Goal: Information Seeking & Learning: Learn about a topic

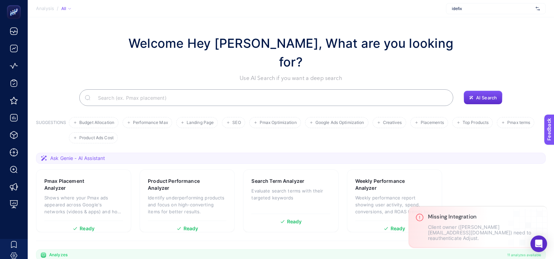
click at [464, 7] on span "idefix" at bounding box center [492, 9] width 81 height 6
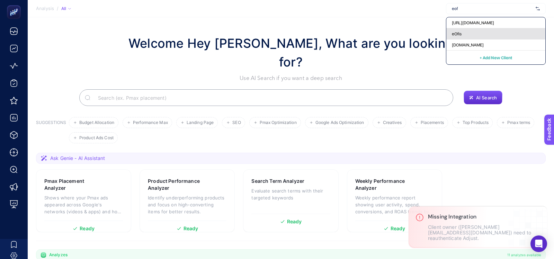
type input "eof"
click at [463, 32] on div "eOfis" at bounding box center [495, 33] width 99 height 11
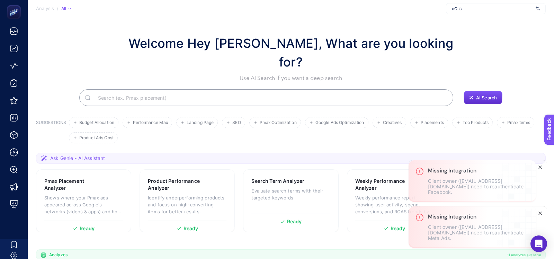
click at [541, 215] on line "Close" at bounding box center [539, 213] width 3 height 3
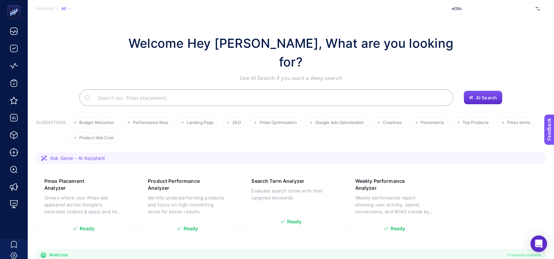
click at [540, 217] on body "Analysis / All eOfis Filter CONNECTION Google Analytics 4 Google Ads Meta Ads G…" at bounding box center [277, 129] width 554 height 259
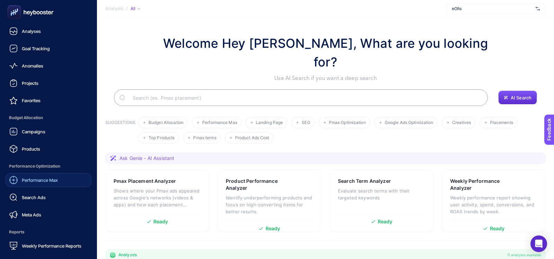
click at [25, 179] on span "Performance Max" at bounding box center [40, 180] width 36 height 6
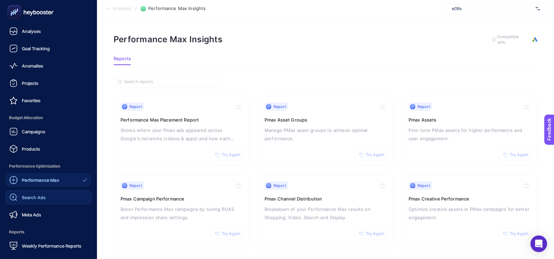
click at [39, 198] on span "Search Ads" at bounding box center [34, 197] width 24 height 6
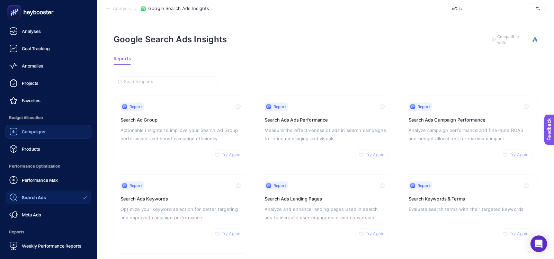
click at [21, 137] on link "Campaigns" at bounding box center [49, 132] width 86 height 14
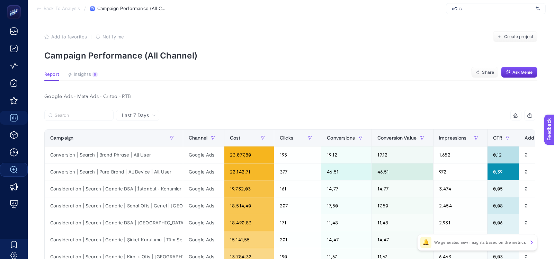
click at [80, 72] on span "Insights" at bounding box center [82, 75] width 17 height 6
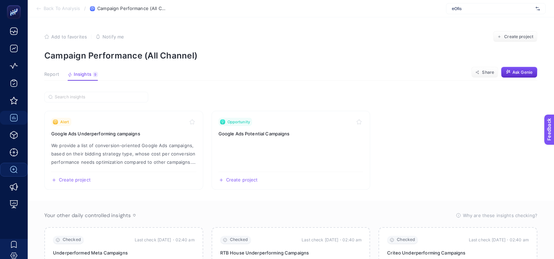
click at [56, 72] on span "Report" at bounding box center [51, 75] width 15 height 6
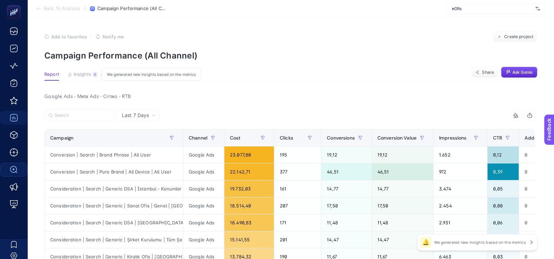
click at [90, 72] on span "Insights" at bounding box center [82, 75] width 17 height 6
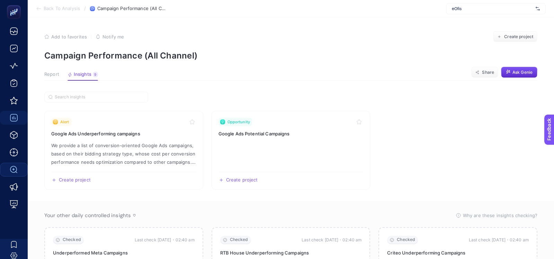
click at [53, 75] on span "Report" at bounding box center [51, 75] width 15 height 6
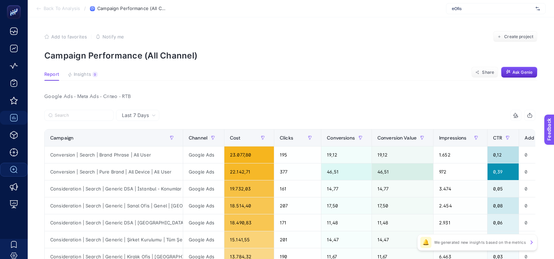
click at [118, 122] on div at bounding box center [166, 117] width 245 height 15
click at [128, 117] on span "Last 7 Days" at bounding box center [135, 115] width 27 height 7
click at [201, 114] on div at bounding box center [166, 117] width 245 height 15
click at [188, 94] on div "Google Ads - Meta Ads - Criteo - RTB" at bounding box center [290, 97] width 502 height 10
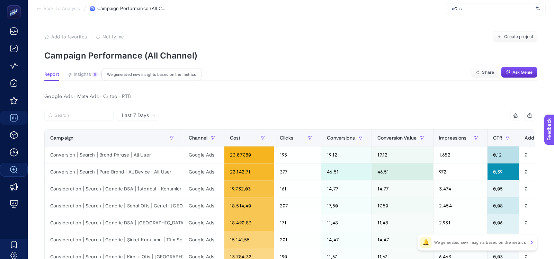
click at [85, 75] on span "Insights" at bounding box center [82, 75] width 17 height 6
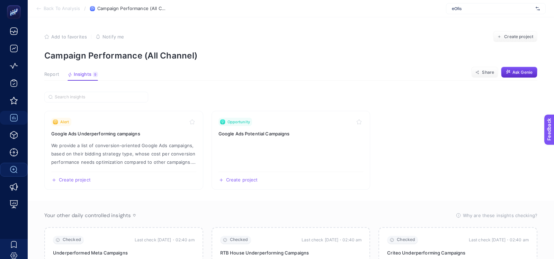
click at [54, 76] on span "Report" at bounding box center [51, 75] width 15 height 6
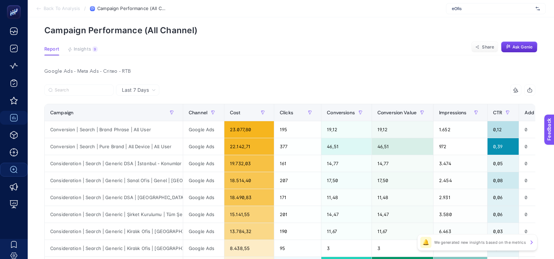
scroll to position [26, 0]
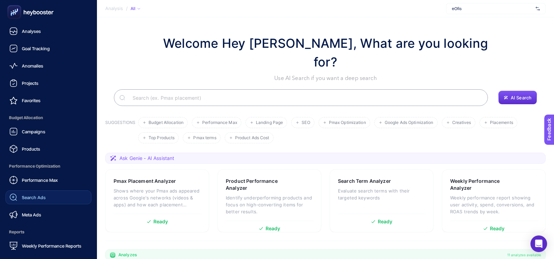
click at [22, 199] on span "Search Ads" at bounding box center [34, 197] width 24 height 6
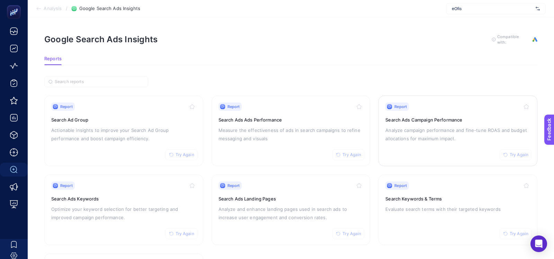
click at [405, 117] on h3 "Search Ads Campaign Performance" at bounding box center [457, 119] width 145 height 7
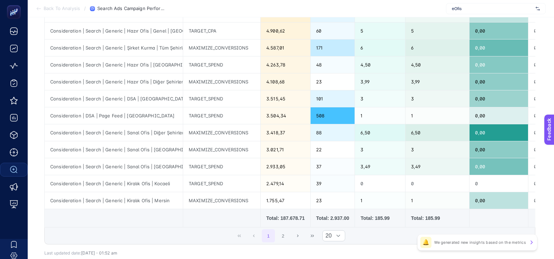
scroll to position [261, 0]
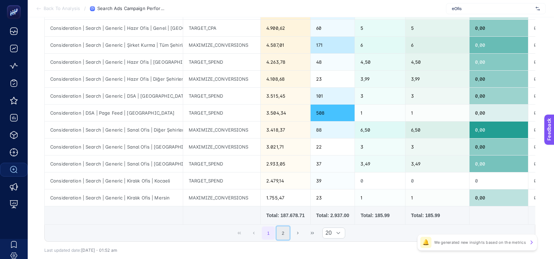
click at [288, 230] on button "2" at bounding box center [283, 232] width 13 height 13
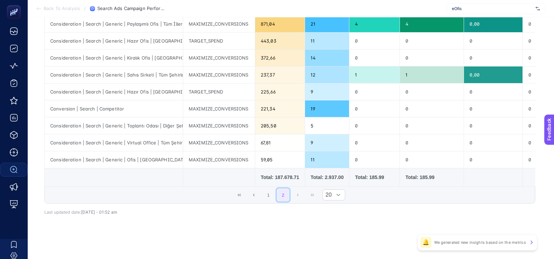
scroll to position [127, 0]
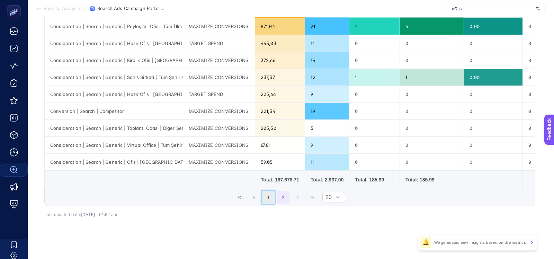
click at [267, 192] on button "1" at bounding box center [268, 197] width 13 height 13
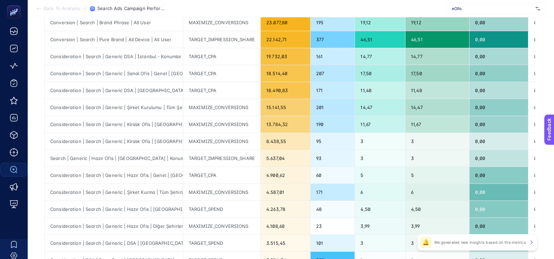
scroll to position [0, 0]
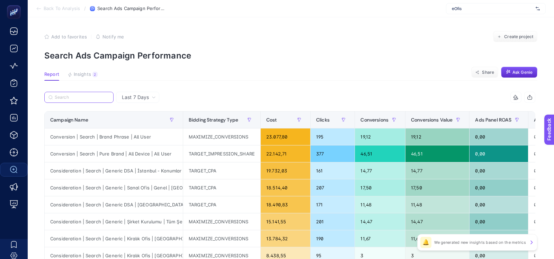
click at [92, 99] on input "Search" at bounding box center [82, 97] width 55 height 5
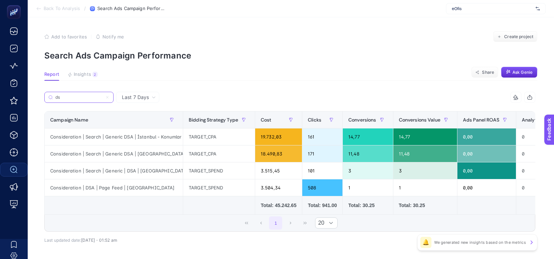
type input "d"
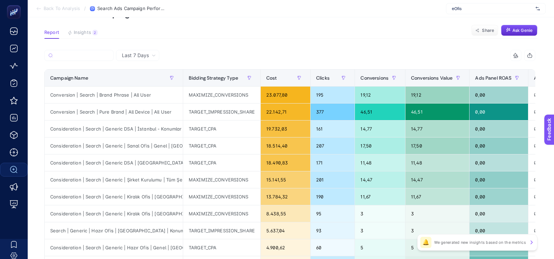
click at [165, 53] on div at bounding box center [166, 57] width 245 height 15
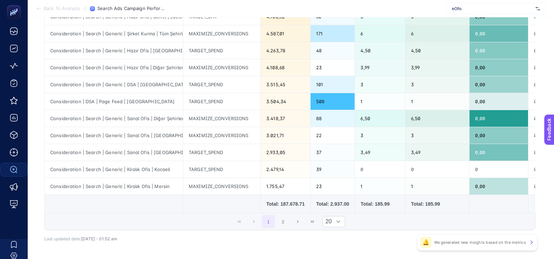
scroll to position [275, 0]
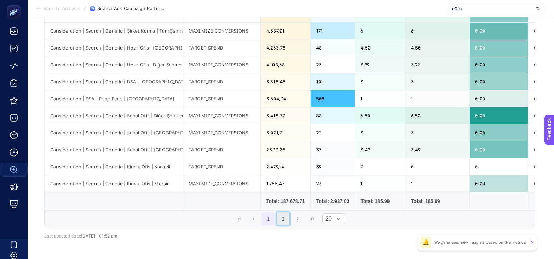
click at [282, 213] on button "2" at bounding box center [283, 218] width 13 height 13
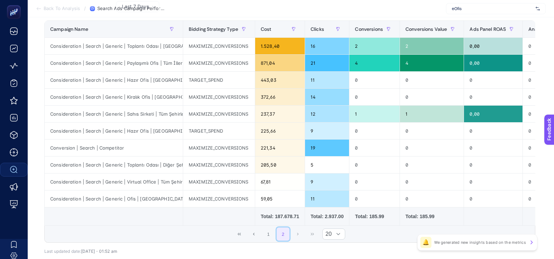
scroll to position [91, 0]
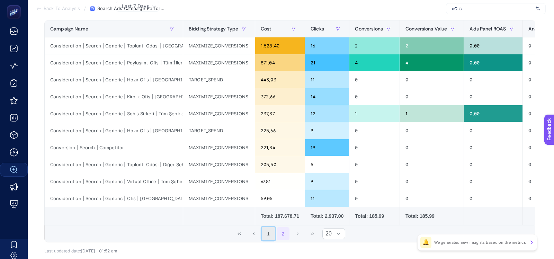
click at [268, 236] on button "1" at bounding box center [268, 233] width 13 height 13
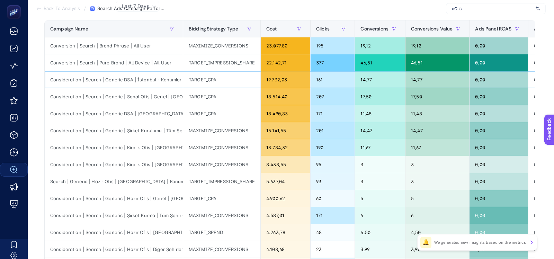
click at [136, 80] on div "Consideration | Search | Generic DSA | İstanbul - Konumlar High CR" at bounding box center [114, 79] width 138 height 17
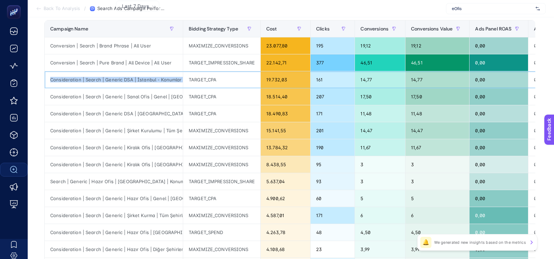
click at [136, 80] on div "Consideration | Search | Generic DSA | İstanbul - Konumlar High CR" at bounding box center [114, 79] width 138 height 17
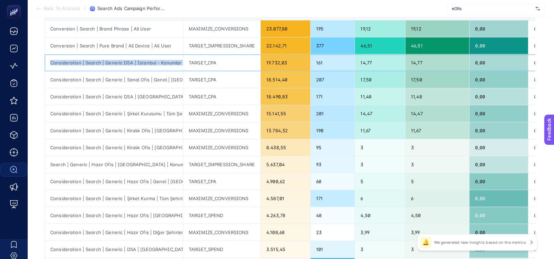
scroll to position [112, 0]
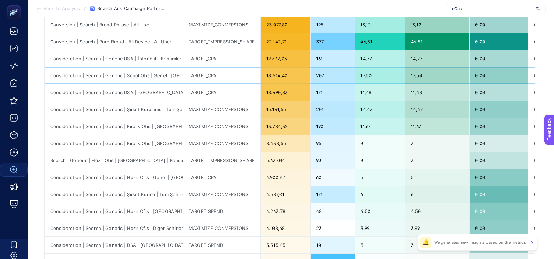
click at [136, 80] on div "Consideration | Search | Generic | Sanal Ofis | Genel | [GEOGRAPHIC_DATA]" at bounding box center [114, 75] width 138 height 17
click at [144, 60] on div "Consideration | Search | Generic DSA | İstanbul - Konumlar High CR" at bounding box center [114, 58] width 138 height 17
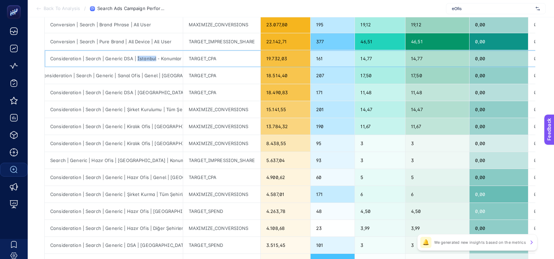
click at [144, 60] on div "Consideration | Search | Generic DSA | İstanbul - Konumlar High CR" at bounding box center [114, 58] width 138 height 17
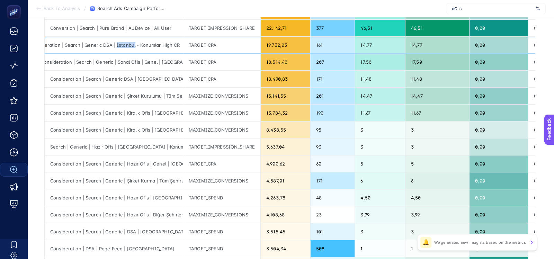
scroll to position [0, 0]
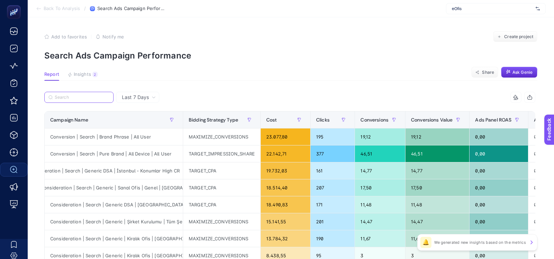
click at [76, 97] on input "Search" at bounding box center [82, 97] width 55 height 5
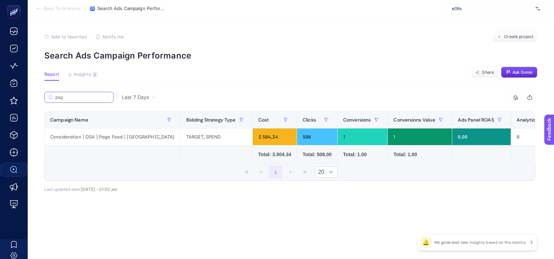
type input "pag"
click at [144, 96] on span "Last 7 Days" at bounding box center [135, 97] width 27 height 7
click at [132, 125] on li "Last 30 Days" at bounding box center [137, 124] width 39 height 12
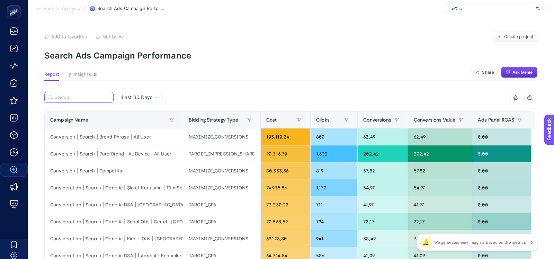
click at [90, 98] on input "Search" at bounding box center [82, 97] width 55 height 5
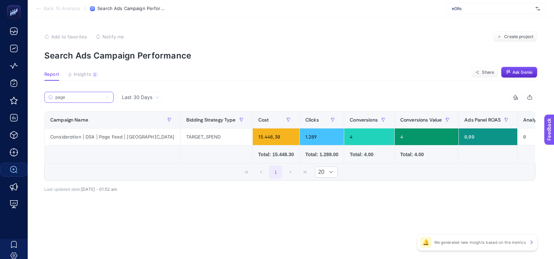
type input "page"
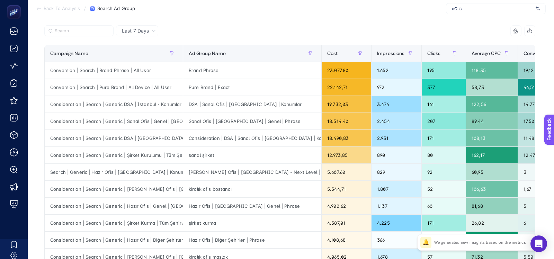
scroll to position [68, 0]
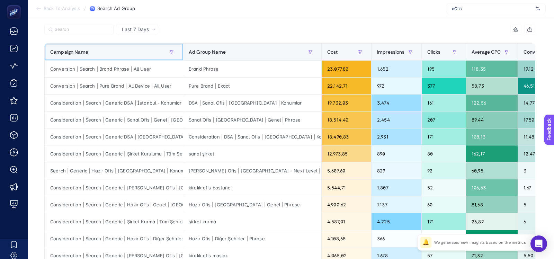
click at [142, 51] on div "Campaign Name" at bounding box center [113, 51] width 127 height 11
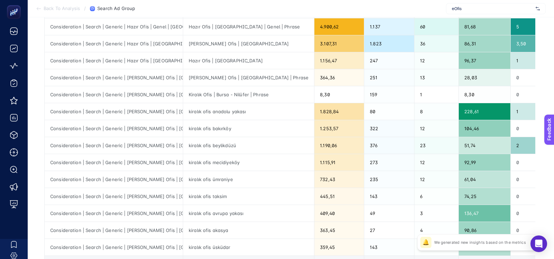
scroll to position [0, 0]
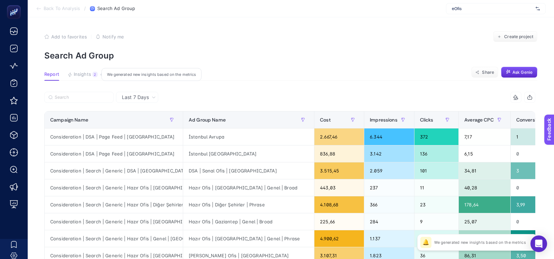
click at [95, 76] on div "2" at bounding box center [94, 75] width 5 height 6
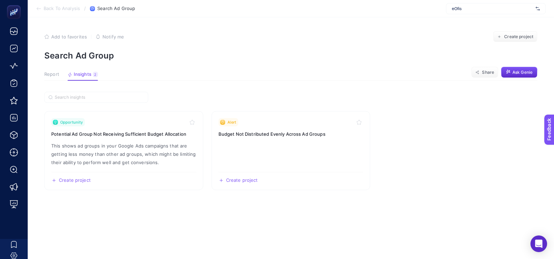
click at [162, 83] on article "Add to favorites false Notify me Create project Search Ad Group Report Insights…" at bounding box center [291, 138] width 526 height 242
click at [52, 76] on span "Report" at bounding box center [51, 75] width 15 height 6
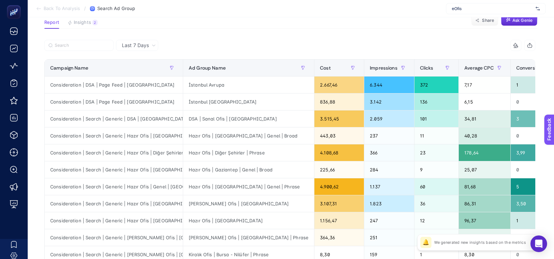
scroll to position [51, 0]
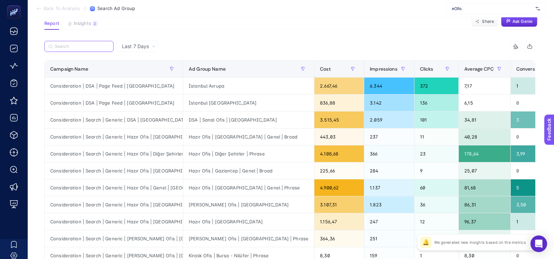
click at [74, 44] on input "Search" at bounding box center [82, 46] width 55 height 5
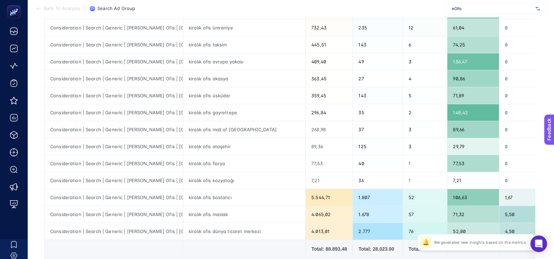
scroll to position [229, 0]
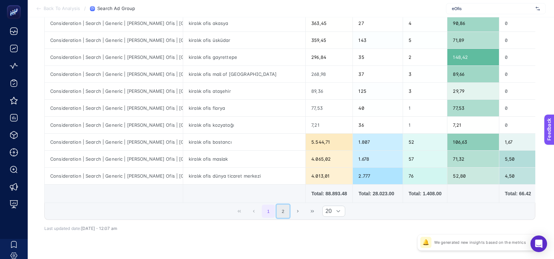
click at [277, 205] on button "2" at bounding box center [283, 211] width 13 height 13
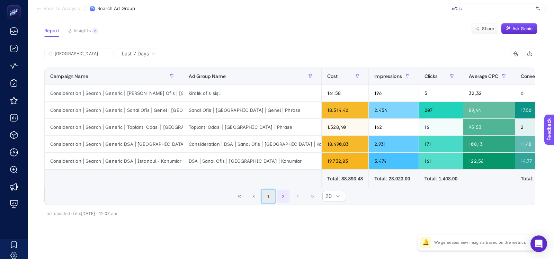
click at [271, 198] on button "1" at bounding box center [268, 196] width 13 height 13
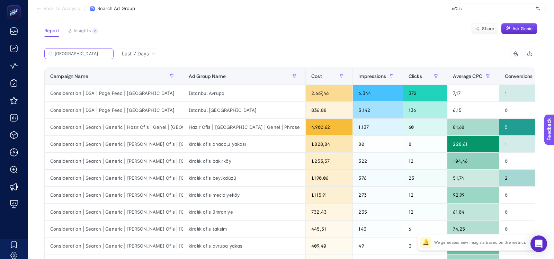
click at [93, 52] on input "istanbul" at bounding box center [82, 53] width 55 height 5
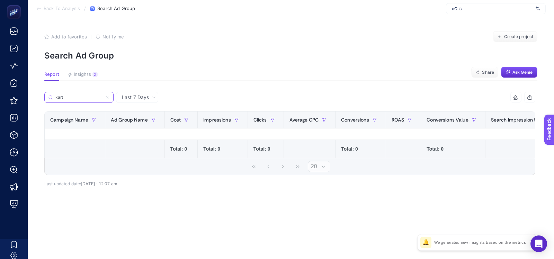
scroll to position [0, 0]
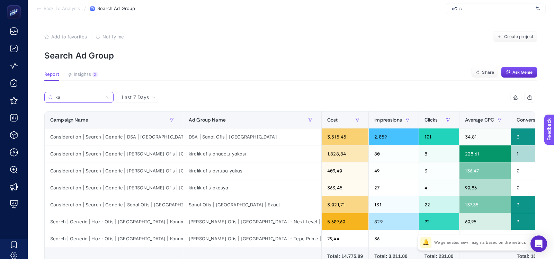
type input "k"
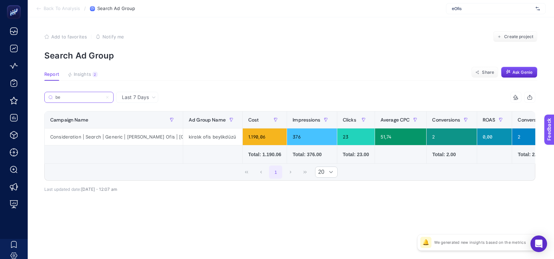
type input "b"
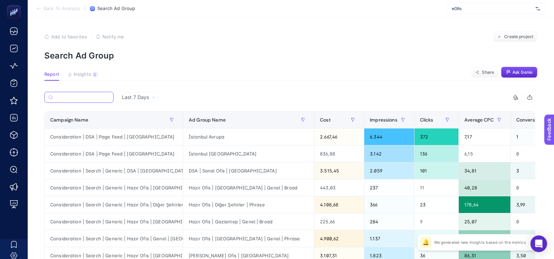
scroll to position [6, 0]
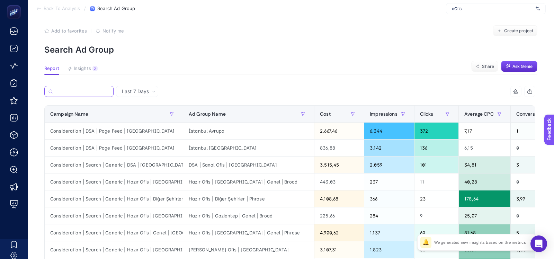
click at [81, 91] on input "Search" at bounding box center [82, 91] width 54 height 5
paste input "Consideration | Search | Generic | Kiralık Ofis | İstanbul | High CR"
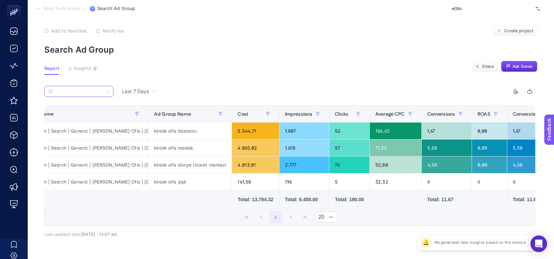
scroll to position [0, 37]
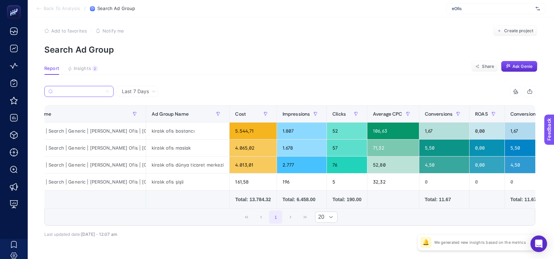
type input "Consideration | Search | Generic | Kiralık Ofis | İstanbul | High CR"
drag, startPoint x: 136, startPoint y: 163, endPoint x: 145, endPoint y: 164, distance: 9.0
click at [145, 164] on div "Consideration | Search | Generic | [PERSON_NAME] Ofis | [GEOGRAPHIC_DATA] | Hig…" at bounding box center [77, 164] width 138 height 17
click at [156, 166] on div "kiralık ofis dünya ticaret merkezi" at bounding box center [187, 164] width 83 height 17
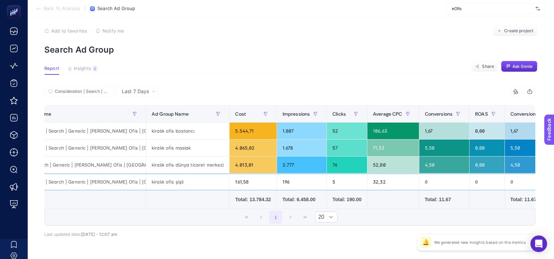
click at [170, 182] on div "kiralık ofis şişli" at bounding box center [187, 181] width 83 height 17
click at [248, 183] on div "161,58" at bounding box center [252, 181] width 47 height 17
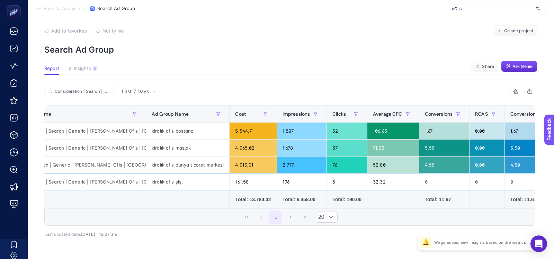
click at [243, 183] on div "161,58" at bounding box center [252, 181] width 47 height 17
click at [179, 181] on div "kiralık ofis şişli" at bounding box center [187, 181] width 83 height 17
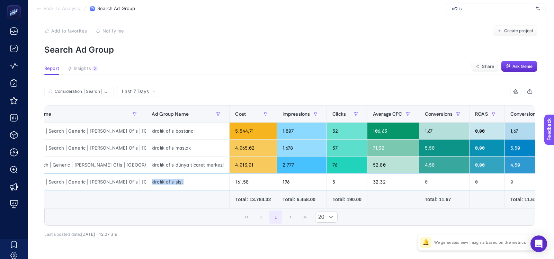
click at [179, 181] on div "kiralık ofis şişli" at bounding box center [187, 181] width 83 height 17
click at [85, 69] on span "Insights" at bounding box center [82, 69] width 17 height 6
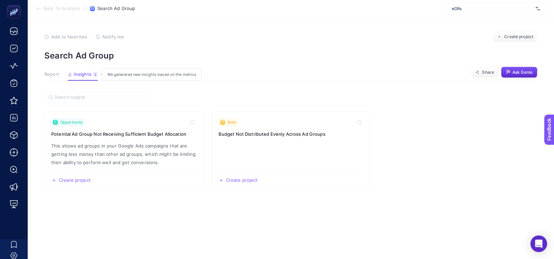
scroll to position [0, 0]
click at [60, 75] on div "Report Insights 2 We generated new insights based on the metrics" at bounding box center [71, 76] width 54 height 9
click at [56, 74] on span "Report" at bounding box center [51, 75] width 15 height 6
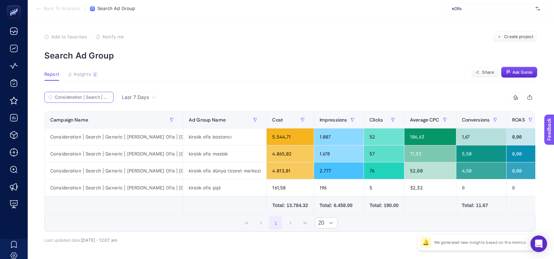
click at [82, 97] on input "Consideration | Search | Generic | Kiralık Ofis | İstanbul | High CR" at bounding box center [82, 97] width 55 height 5
click at [82, 97] on input "Consideration | Search | Generic | Kiralık Ofis | İstanbul | High CR" at bounding box center [78, 97] width 47 height 5
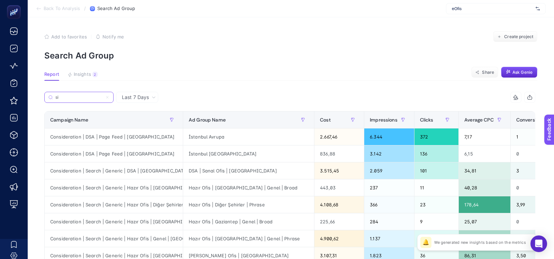
type input "s"
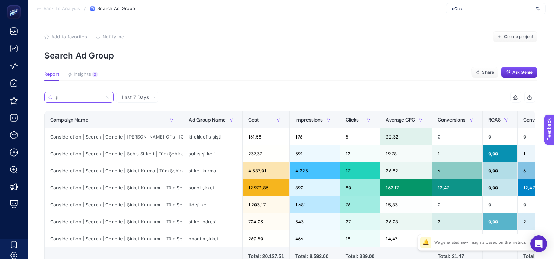
type input "ş"
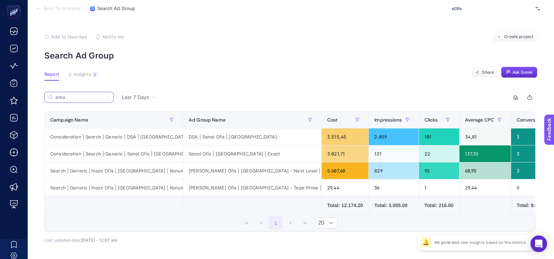
type input "anka"
click at [110, 156] on div "Consideration | Search | Generic | Sanal Ofis | Ankara" at bounding box center [114, 153] width 138 height 17
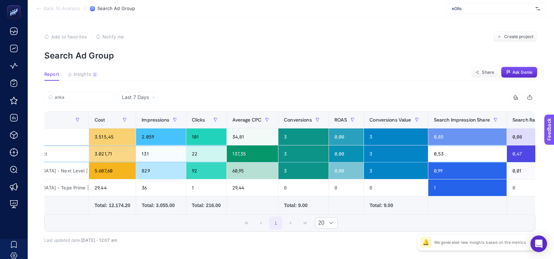
scroll to position [0, 236]
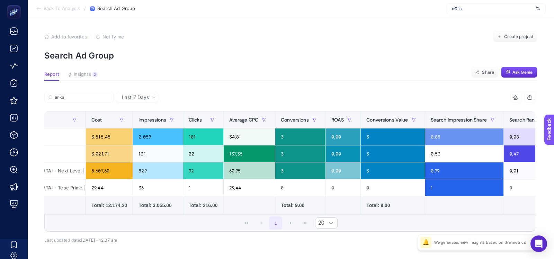
click at [127, 97] on span "Last 7 Days" at bounding box center [135, 97] width 27 height 7
click at [128, 128] on li "Last 30 Days" at bounding box center [137, 124] width 38 height 12
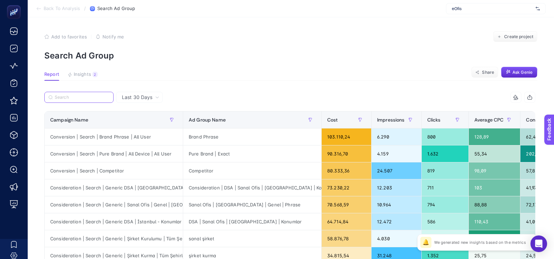
click at [86, 97] on input "Search" at bounding box center [82, 97] width 55 height 5
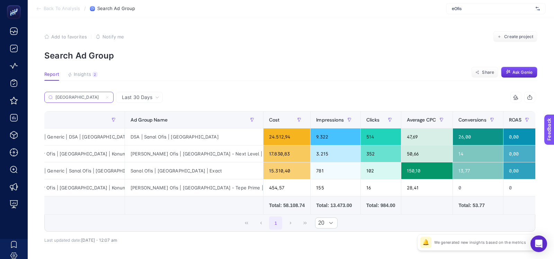
scroll to position [0, 64]
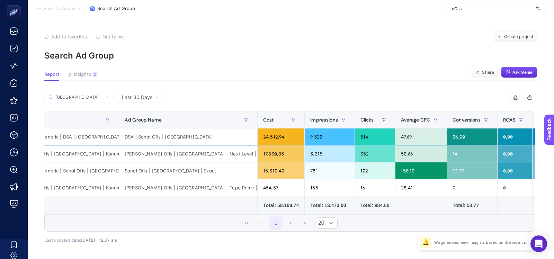
click at [203, 154] on div "Kiralık Ofis | Ankara - Next Level | Phrase" at bounding box center [188, 153] width 138 height 17
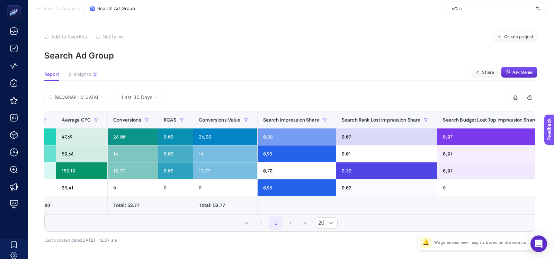
scroll to position [0, 0]
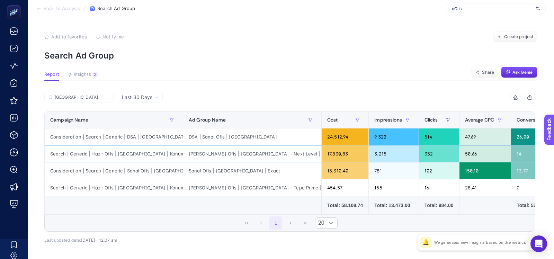
click at [237, 154] on div "Kiralık Ofis | Ankara - Next Level | Phrase" at bounding box center [252, 153] width 138 height 17
click at [85, 94] on label "ankara" at bounding box center [78, 97] width 69 height 11
click at [0, 0] on input "anka" at bounding box center [0, 0] width 0 height 0
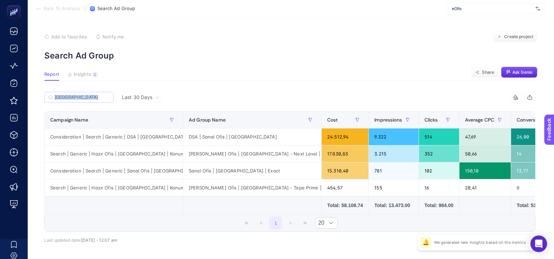
click at [85, 94] on label "ankara" at bounding box center [78, 97] width 69 height 11
click at [0, 0] on input "anka" at bounding box center [0, 0] width 0 height 0
click at [87, 98] on input "ankara" at bounding box center [82, 97] width 55 height 5
click at [87, 98] on input "ankara" at bounding box center [78, 97] width 47 height 5
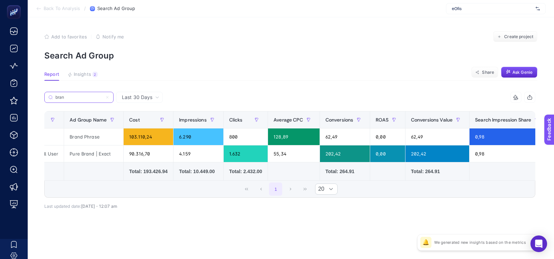
scroll to position [0, 115]
type input "bran"
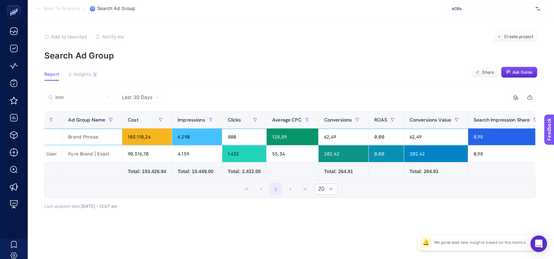
click at [343, 138] on div "62,49" at bounding box center [343, 136] width 50 height 17
click at [342, 156] on div "202,42" at bounding box center [343, 153] width 50 height 17
click at [341, 137] on div "62,49" at bounding box center [343, 136] width 50 height 17
click at [341, 157] on div "202,42" at bounding box center [343, 153] width 50 height 17
click at [341, 141] on div "62,49" at bounding box center [343, 136] width 50 height 17
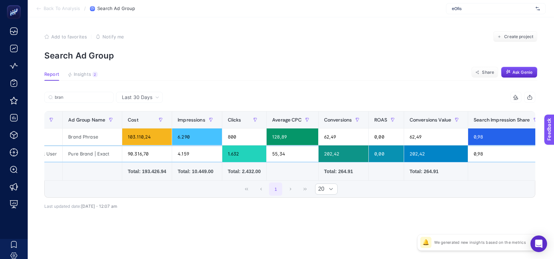
click at [341, 151] on div "202,42" at bounding box center [343, 153] width 50 height 17
click at [140, 138] on div "103.110,24" at bounding box center [146, 136] width 49 height 17
click at [140, 154] on div "90.316,70" at bounding box center [146, 153] width 49 height 17
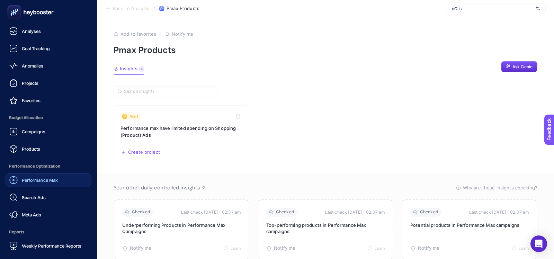
click at [29, 182] on span "Performance Max" at bounding box center [40, 180] width 36 height 6
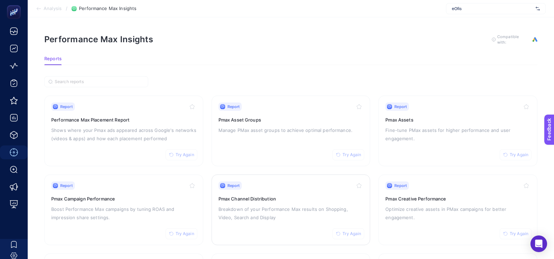
click at [288, 210] on p "Breakdown of your Performance Max results on Shopping, Video, Search and Display" at bounding box center [290, 213] width 145 height 17
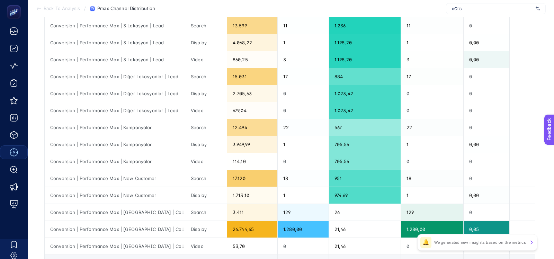
scroll to position [141, 0]
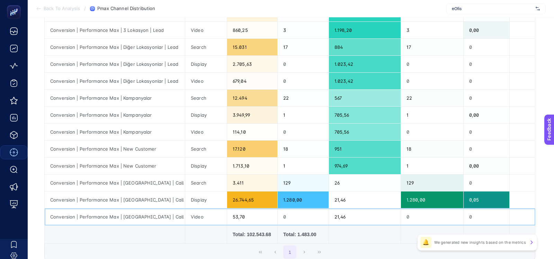
click at [160, 208] on div "Conversion | Performance Max | Türkiye | Call Us" at bounding box center [115, 216] width 140 height 17
click at [163, 197] on div "Conversion | Performance Max | [GEOGRAPHIC_DATA] | Call Us" at bounding box center [115, 199] width 140 height 17
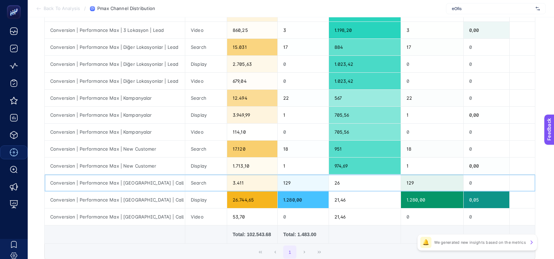
click at [163, 181] on div "Conversion | Performance Max | Türkiye | Call Us" at bounding box center [115, 182] width 140 height 17
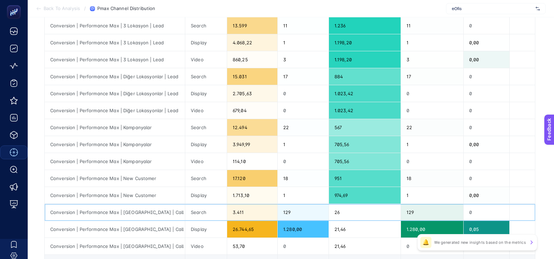
scroll to position [110, 0]
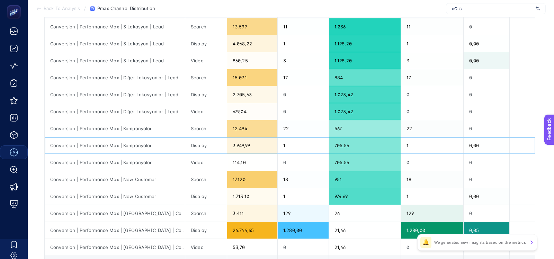
click at [175, 151] on div "Conversion | Performance Max | Kampanyalar" at bounding box center [115, 145] width 140 height 17
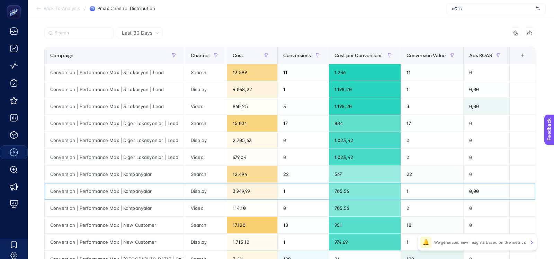
scroll to position [64, 0]
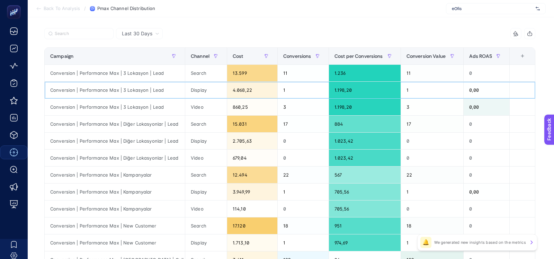
click at [185, 94] on div "Display" at bounding box center [206, 90] width 42 height 17
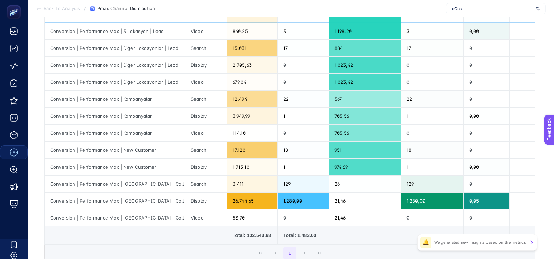
scroll to position [140, 0]
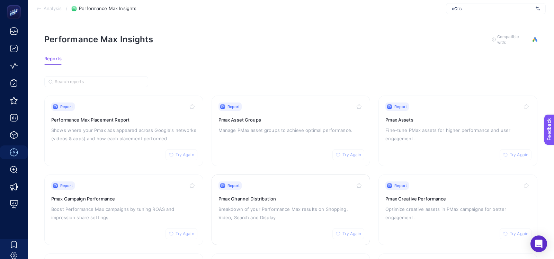
scroll to position [81, 0]
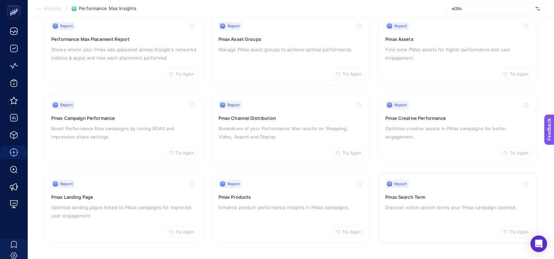
click at [421, 187] on div "Report Try Again Pmax Search Term Discover which search terms your Pmax campaig…" at bounding box center [457, 208] width 145 height 57
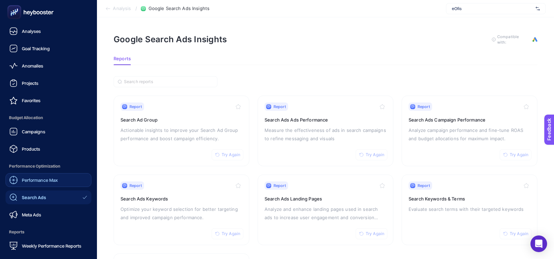
click at [27, 186] on link "Performance Max" at bounding box center [49, 180] width 86 height 14
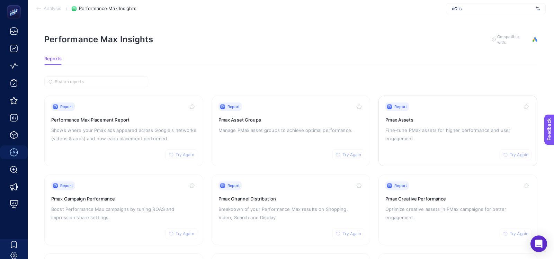
click at [398, 140] on p "Fine-tune PMax assets for higher performance and user engagement." at bounding box center [457, 134] width 145 height 17
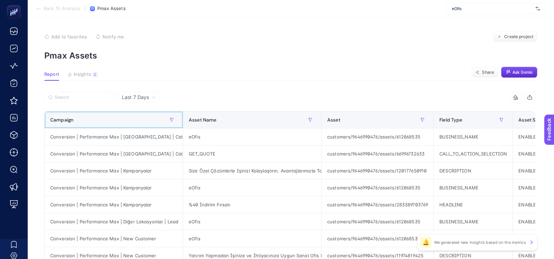
click at [136, 123] on div "Campaign" at bounding box center [113, 119] width 127 height 11
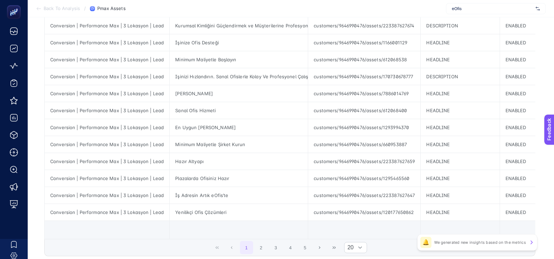
scroll to position [296, 0]
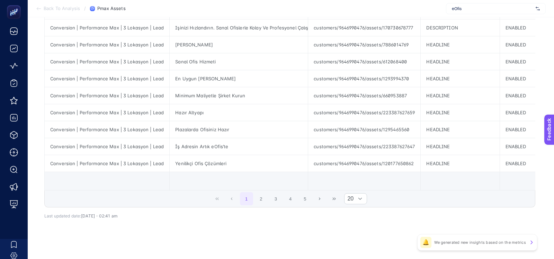
click at [158, 194] on div "1 2 3 4 5 20" at bounding box center [290, 198] width 490 height 17
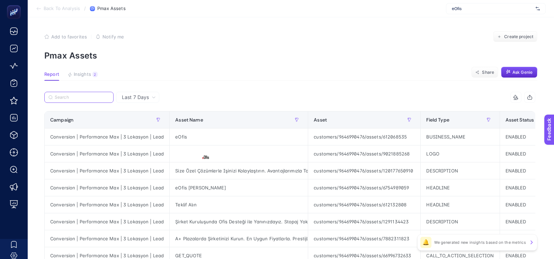
click at [70, 99] on input "Search" at bounding box center [82, 97] width 55 height 5
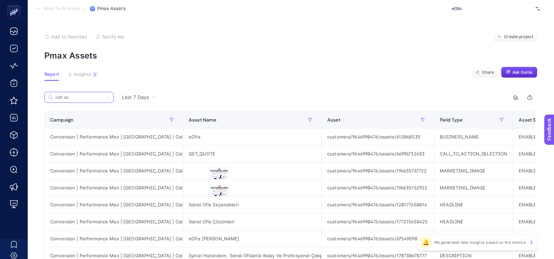
type input "call us"
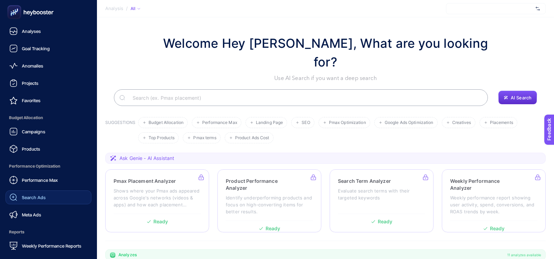
click at [30, 202] on link "Search Ads" at bounding box center [49, 197] width 86 height 14
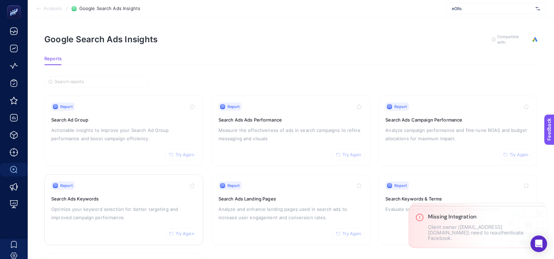
click at [147, 179] on link "Report Try Again Search Ads Keywords Optimize your keyword selection for better…" at bounding box center [123, 209] width 159 height 71
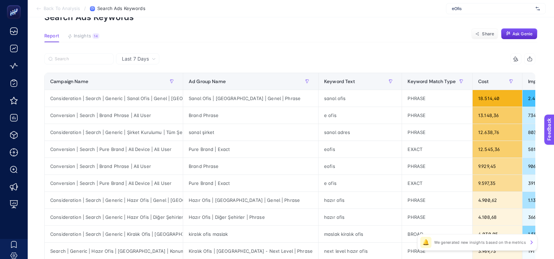
scroll to position [54, 0]
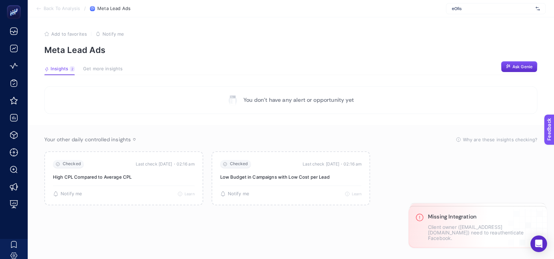
click at [92, 98] on section "You don’t have any alert or opportunity yet" at bounding box center [290, 100] width 493 height 28
click at [64, 70] on span "Insights" at bounding box center [60, 69] width 18 height 6
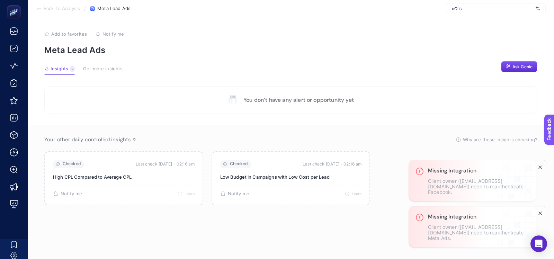
click at [541, 216] on icon "Close" at bounding box center [540, 213] width 6 height 6
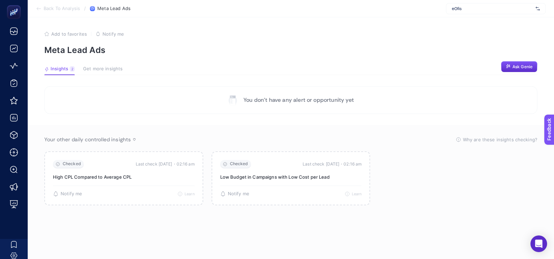
click at [517, 223] on section "Your other daily controlled insights Why are these insights checking? These ins…" at bounding box center [291, 193] width 526 height 137
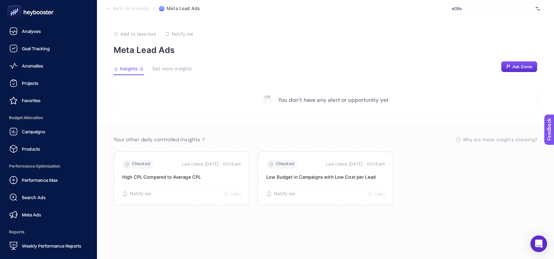
scroll to position [60, 0]
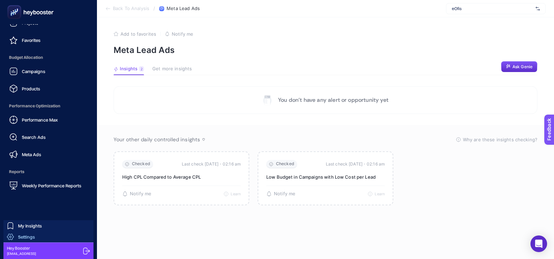
click at [40, 235] on link "Settings" at bounding box center [48, 236] width 90 height 11
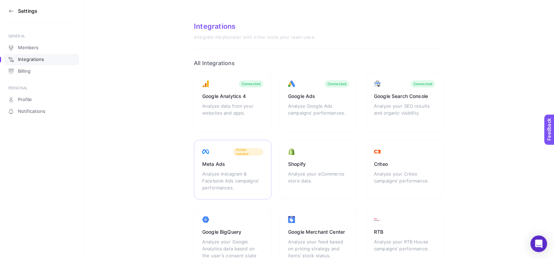
click at [260, 181] on div "Analyze Instagram & Facebook Ads campaigns’ performances." at bounding box center [232, 180] width 61 height 21
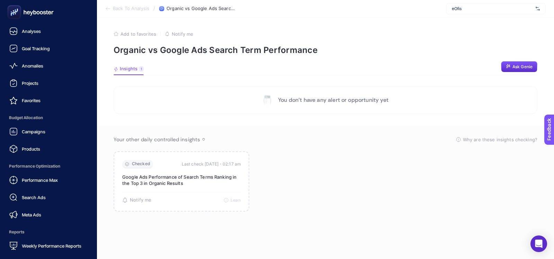
scroll to position [60, 0]
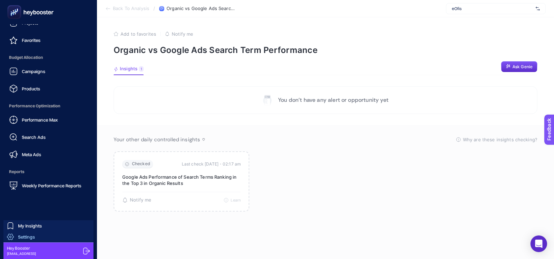
click at [52, 237] on link "Settings" at bounding box center [48, 236] width 90 height 11
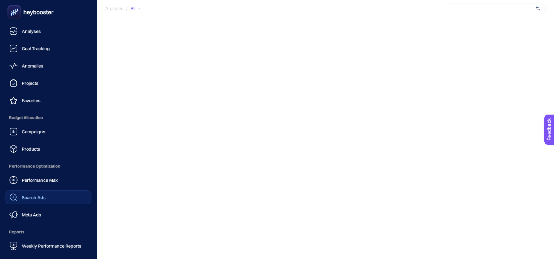
click at [30, 200] on span "Search Ads" at bounding box center [34, 197] width 24 height 6
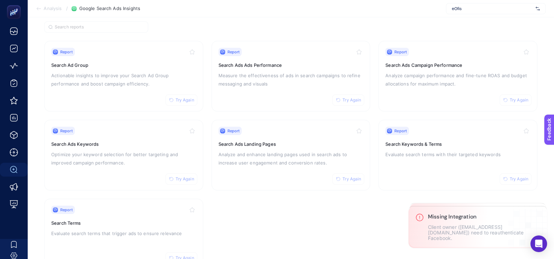
scroll to position [58, 0]
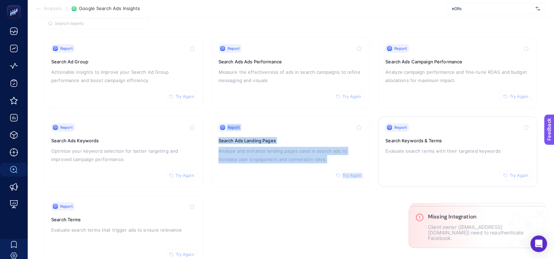
click at [423, 147] on p "Evaluate search terms with their targeted keywords" at bounding box center [457, 151] width 145 height 8
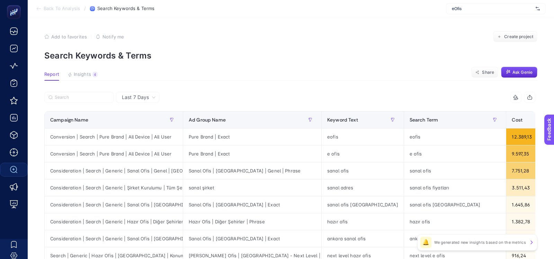
scroll to position [11, 0]
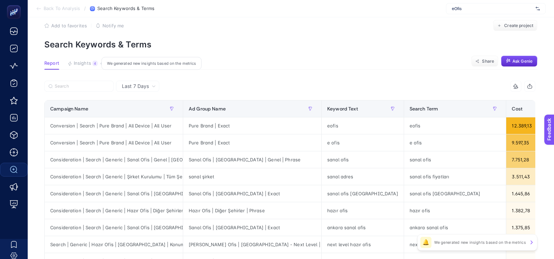
click at [76, 61] on span "Insights" at bounding box center [82, 64] width 17 height 6
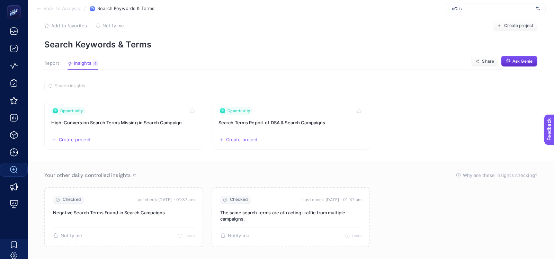
click at [53, 64] on span "Report" at bounding box center [51, 64] width 15 height 6
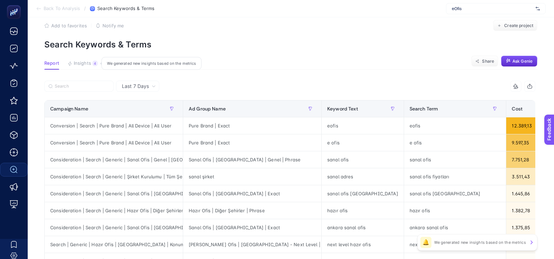
click at [70, 62] on icon "button" at bounding box center [69, 63] width 5 height 5
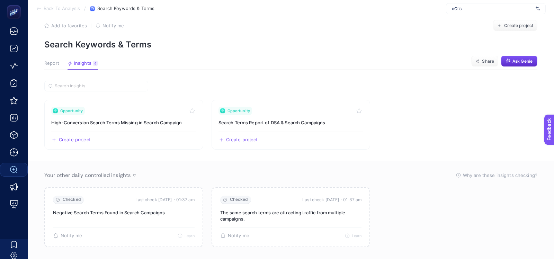
click at [53, 66] on button "Report" at bounding box center [51, 65] width 15 height 9
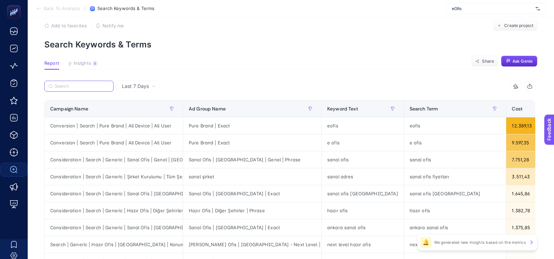
click at [72, 84] on input "Search" at bounding box center [82, 86] width 55 height 5
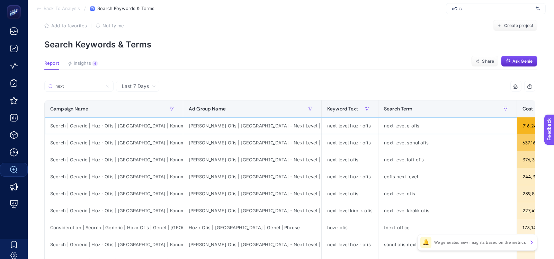
click at [219, 126] on div "Kiralık Ofis | Ankara - Next Level | Phrase" at bounding box center [252, 125] width 138 height 17
click at [219, 126] on div "[PERSON_NAME] Ofis | [GEOGRAPHIC_DATA] - Next Level | Phrase" at bounding box center [252, 125] width 138 height 17
copy tr "[PERSON_NAME] Ofis | [GEOGRAPHIC_DATA] - Next Level | Phrase"
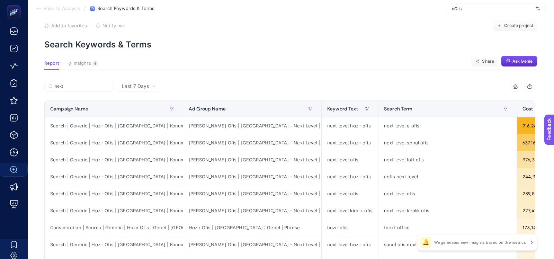
click at [83, 85] on input "next" at bounding box center [82, 86] width 55 height 5
paste input "[PERSON_NAME] Ofis | [GEOGRAPHIC_DATA] - Next Level | Phrase"
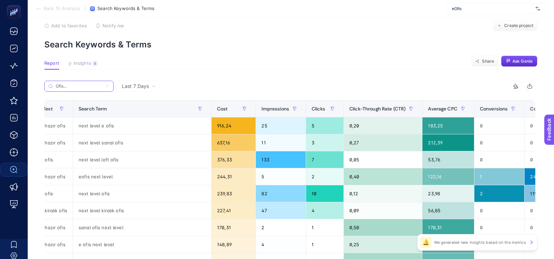
scroll to position [0, 179]
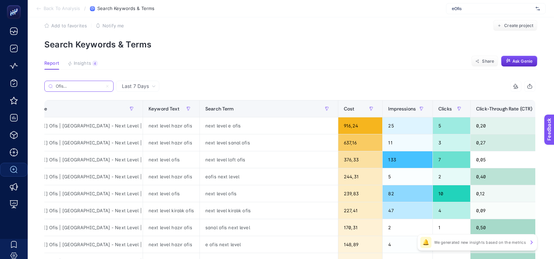
type input "[PERSON_NAME] Ofis | [GEOGRAPHIC_DATA] - Next Level | Phrase"
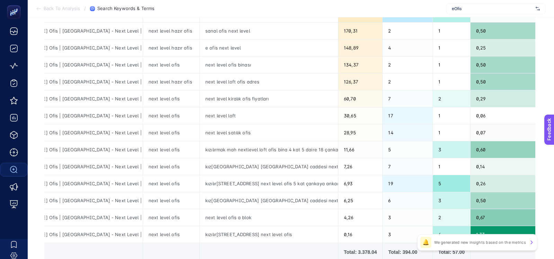
scroll to position [211, 0]
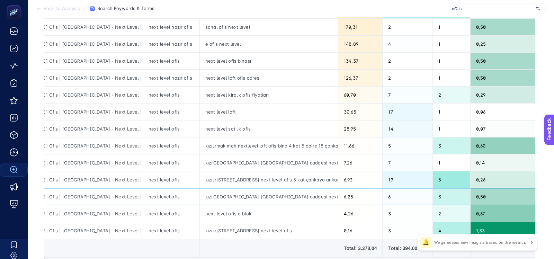
drag, startPoint x: 246, startPoint y: 195, endPoint x: 267, endPoint y: 193, distance: 20.5
click at [267, 193] on div "kızılırmak mahallesi ufuk üniversitesi caddesi next level loft ofis no 4 kat 14…" at bounding box center [269, 196] width 138 height 17
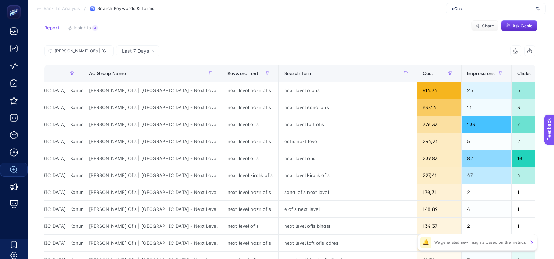
scroll to position [46, 0]
click at [126, 57] on div "[PERSON_NAME] Ofis | [GEOGRAPHIC_DATA] - Next Level | Phrase" at bounding box center [166, 53] width 245 height 15
click at [126, 54] on span "Last 7 Days" at bounding box center [135, 51] width 27 height 7
click at [128, 75] on li "Last 30 Days" at bounding box center [137, 78] width 39 height 12
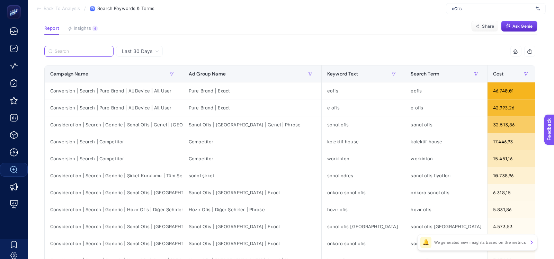
click at [91, 50] on input "Search" at bounding box center [82, 51] width 55 height 5
paste input "[PERSON_NAME] Ofis | [GEOGRAPHIC_DATA] - Next Level | Phrase"
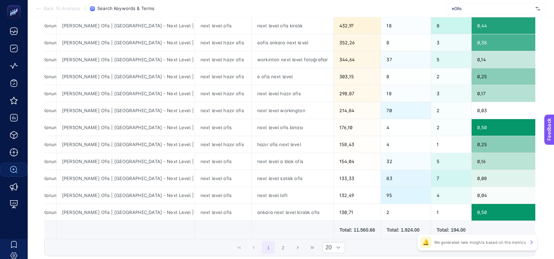
scroll to position [0, 0]
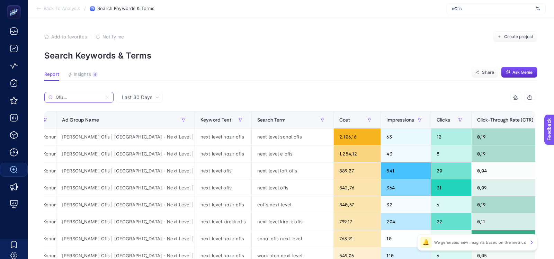
type input "[PERSON_NAME] Ofis | [GEOGRAPHIC_DATA] - Next Level | Phrase"
click at [108, 98] on icon at bounding box center [107, 97] width 2 height 2
click at [0, 0] on input "Kiralık Ofis | Ankara - Next Level | Phrase" at bounding box center [0, 0] width 0 height 0
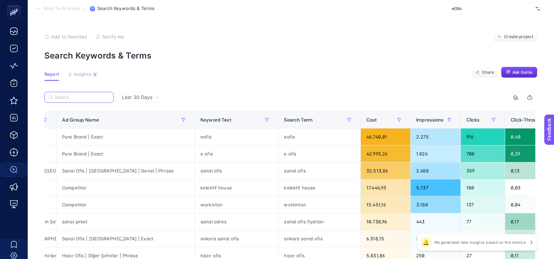
click at [84, 98] on input "Search" at bounding box center [82, 97] width 55 height 5
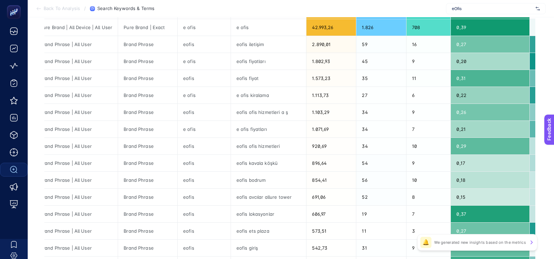
scroll to position [0, 58]
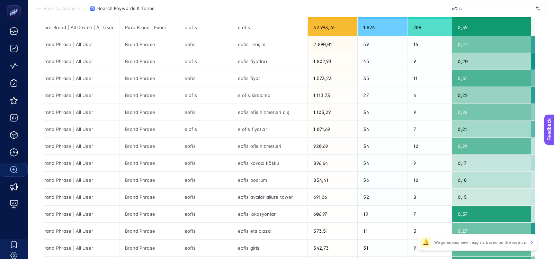
type input "bran"
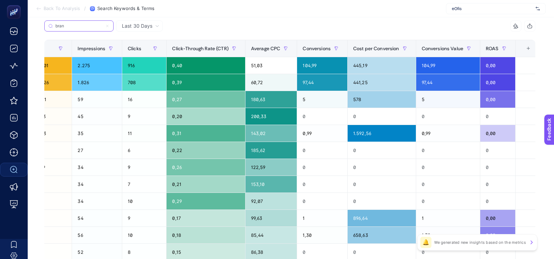
scroll to position [82, 0]
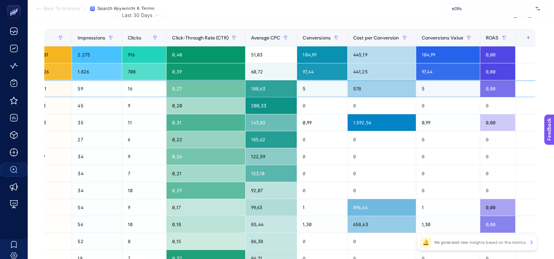
click at [259, 91] on div "180,63" at bounding box center [271, 88] width 52 height 17
click at [259, 109] on div "200,33" at bounding box center [271, 105] width 52 height 17
click at [259, 124] on div "143,02" at bounding box center [271, 122] width 52 height 17
click at [259, 150] on div "122,59" at bounding box center [271, 156] width 52 height 17
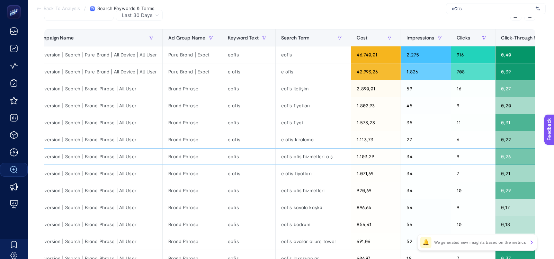
scroll to position [0, 0]
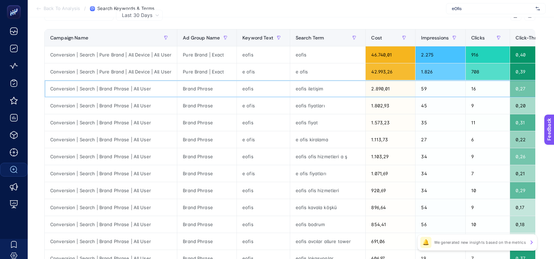
click at [308, 90] on div "eofis iletişim" at bounding box center [327, 88] width 75 height 17
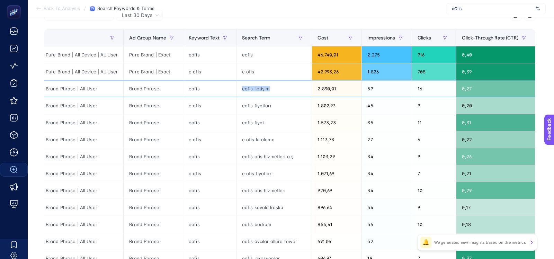
scroll to position [0, 55]
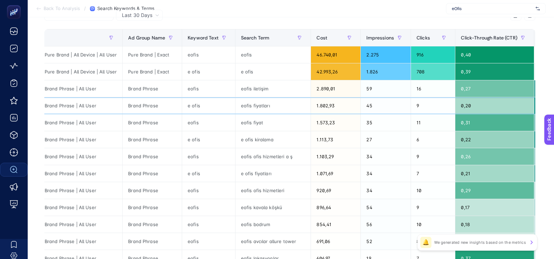
click at [270, 110] on div "eofis fiyatları" at bounding box center [272, 105] width 75 height 17
click at [259, 84] on div "eofis iletişim" at bounding box center [272, 88] width 75 height 17
click at [259, 102] on div "eofis fiyatları" at bounding box center [272, 105] width 75 height 17
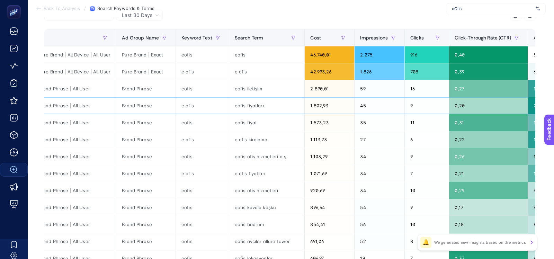
scroll to position [0, 54]
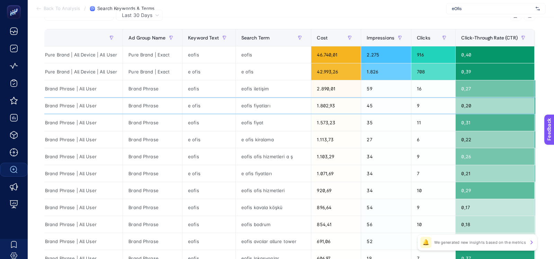
click at [263, 101] on div "eofis fiyatları" at bounding box center [273, 105] width 75 height 17
click at [263, 91] on div "eofis iletişim" at bounding box center [273, 88] width 75 height 17
click at [261, 135] on div "e ofis kiralama" at bounding box center [273, 139] width 75 height 17
click at [261, 157] on div "eofis ofis hizmetleri a ş" at bounding box center [273, 156] width 75 height 17
click at [188, 57] on div "eofis" at bounding box center [208, 54] width 53 height 17
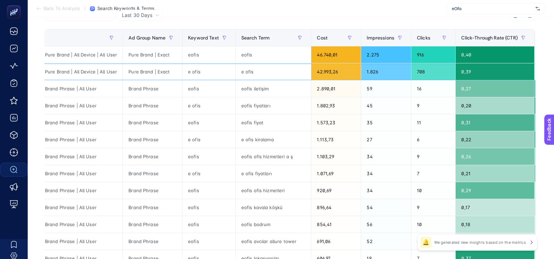
click at [189, 70] on div "e ofis" at bounding box center [208, 71] width 53 height 17
click at [192, 59] on div "eofis" at bounding box center [208, 54] width 53 height 17
click at [157, 70] on div "Pure Brand | Exact" at bounding box center [152, 71] width 59 height 17
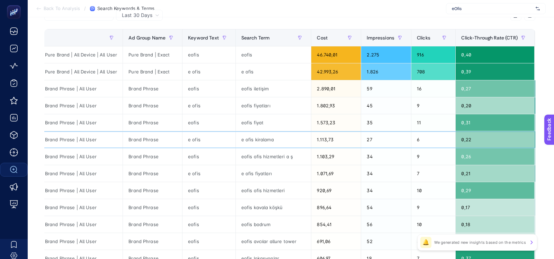
click at [261, 134] on div "e ofis kiralama" at bounding box center [273, 139] width 75 height 17
click at [257, 118] on div "eofis fiyat" at bounding box center [273, 122] width 75 height 17
click at [257, 104] on div "eofis fiyatları" at bounding box center [273, 105] width 75 height 17
click at [257, 94] on div "eofis iletişim" at bounding box center [273, 88] width 75 height 17
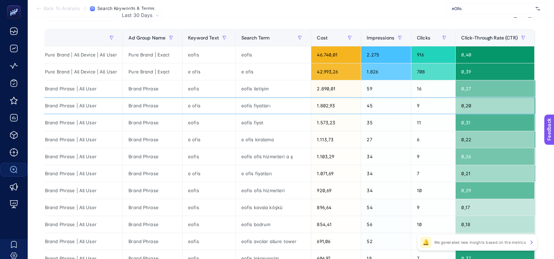
click at [257, 106] on div "eofis fiyatları" at bounding box center [273, 105] width 75 height 17
click at [257, 117] on div "eofis fiyat" at bounding box center [273, 122] width 75 height 17
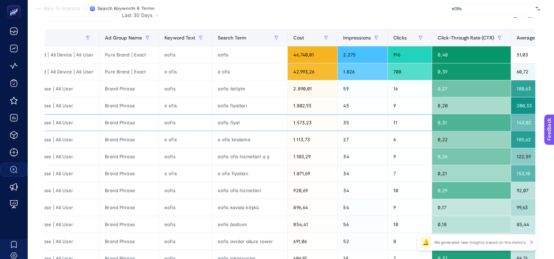
scroll to position [145, 0]
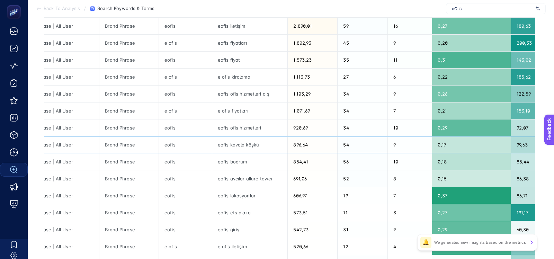
click at [237, 144] on div "eofis kavala köşkü" at bounding box center [249, 144] width 75 height 17
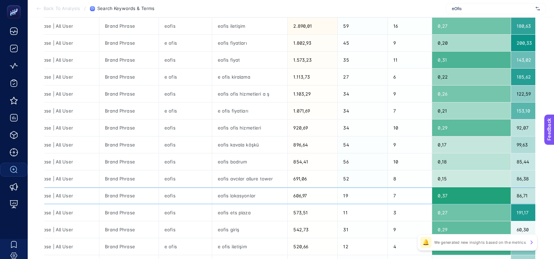
click at [235, 200] on div "eofis lokasyonlar" at bounding box center [249, 195] width 75 height 17
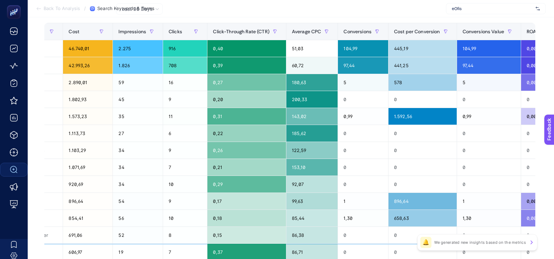
scroll to position [150, 0]
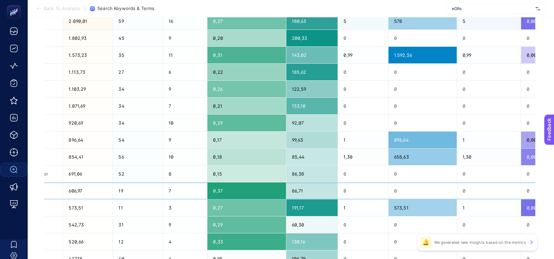
click at [215, 192] on div "0,37" at bounding box center [246, 190] width 78 height 17
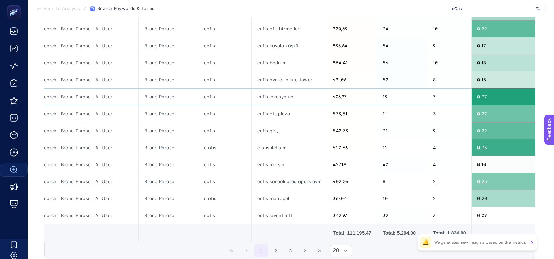
scroll to position [261, 0]
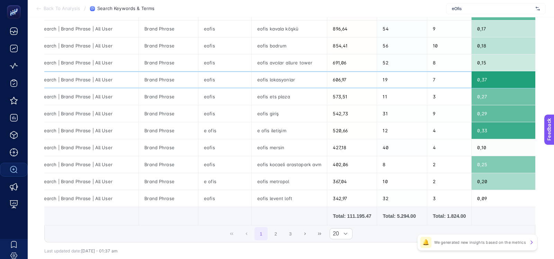
click at [207, 78] on div "eofis" at bounding box center [224, 79] width 53 height 17
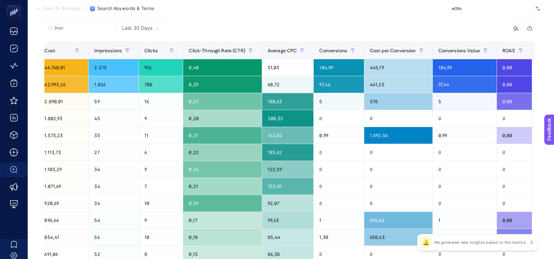
scroll to position [0, 332]
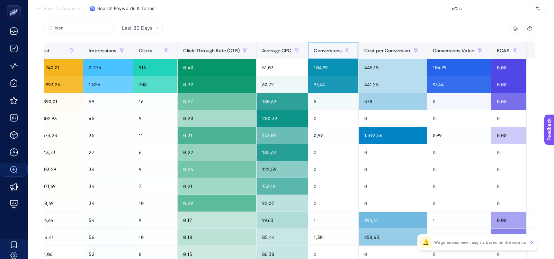
click at [315, 48] on span "Conversions" at bounding box center [328, 51] width 28 height 6
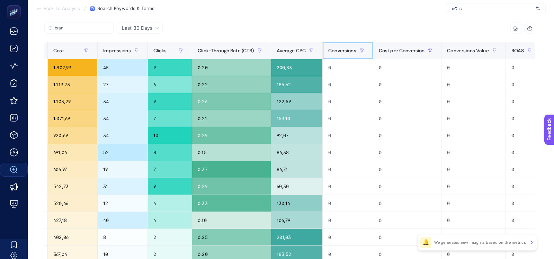
click at [328, 49] on span "Conversions" at bounding box center [342, 51] width 28 height 6
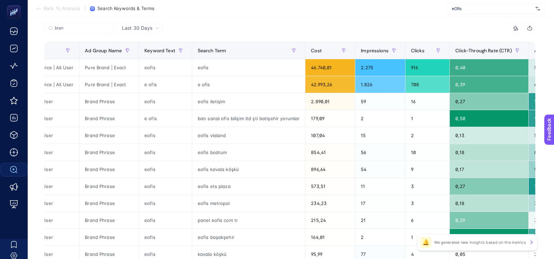
scroll to position [0, 97]
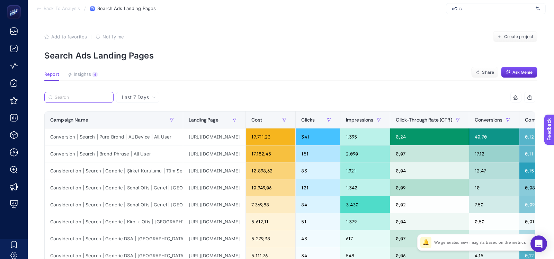
click at [85, 98] on input "Search" at bounding box center [82, 97] width 55 height 5
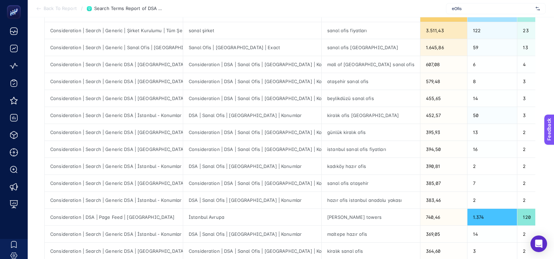
scroll to position [181, 0]
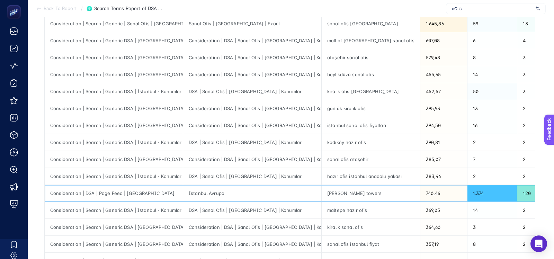
click at [117, 192] on div "Consideration | DSA | Page Feed | İstanbul" at bounding box center [114, 193] width 138 height 17
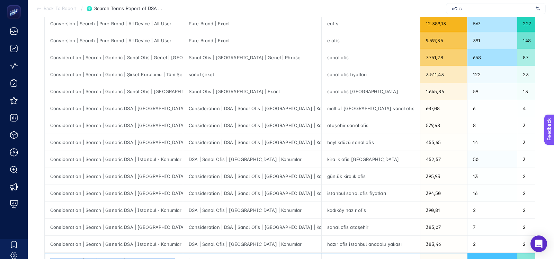
scroll to position [0, 0]
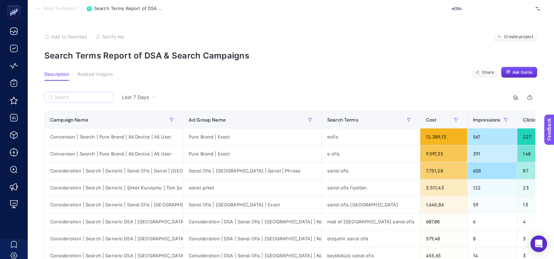
click at [86, 100] on label at bounding box center [78, 97] width 69 height 11
click at [86, 100] on input "Search" at bounding box center [82, 97] width 55 height 5
type input "√"
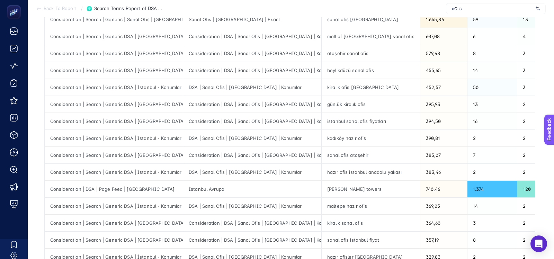
scroll to position [185, 0]
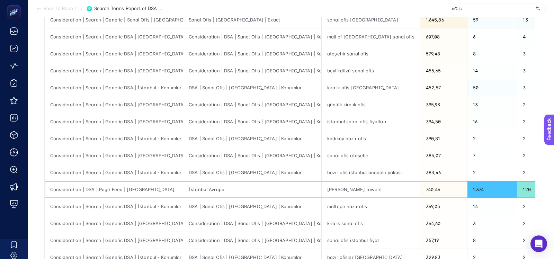
click at [60, 187] on div "Consideration | DSA | Page Feed | İstanbul" at bounding box center [114, 189] width 138 height 17
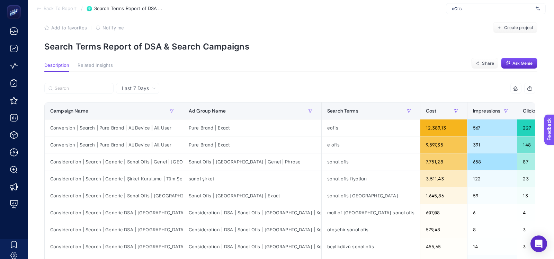
scroll to position [0, 0]
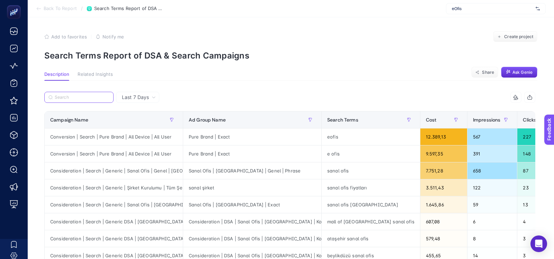
click at [78, 96] on input "Search" at bounding box center [82, 97] width 55 height 5
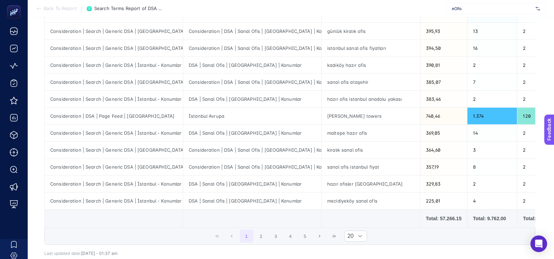
scroll to position [260, 0]
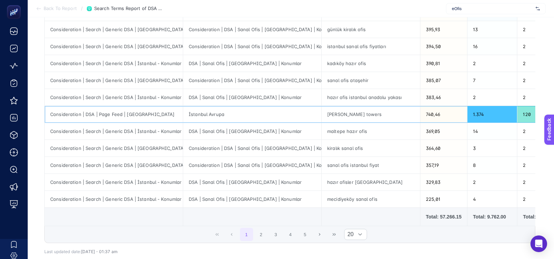
click at [110, 107] on div "Consideration | DSA | Page Feed | İstanbul" at bounding box center [114, 114] width 138 height 17
copy tr "Consideration | DSA | Page Feed | İstanbul"
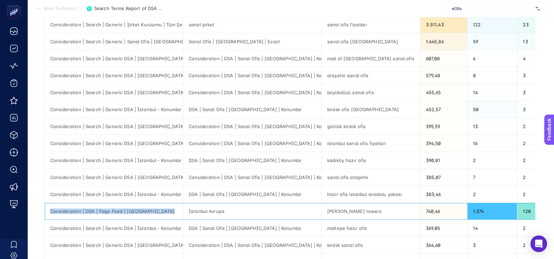
scroll to position [0, 0]
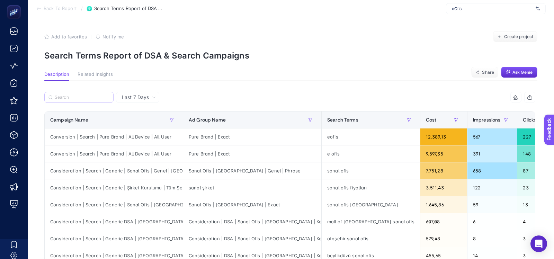
click at [93, 92] on label at bounding box center [78, 97] width 69 height 11
click at [93, 95] on input "Search" at bounding box center [82, 97] width 55 height 5
paste input "Consideration | DSA | Page Feed | İstanbul"
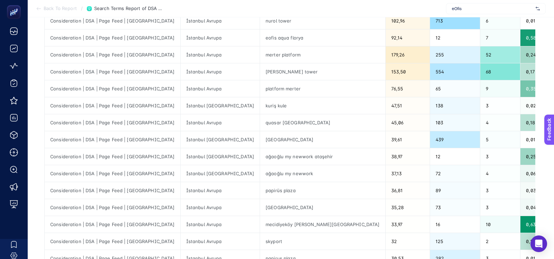
scroll to position [167, 0]
type input "Consideration | DSA | Page Feed | İstanbul"
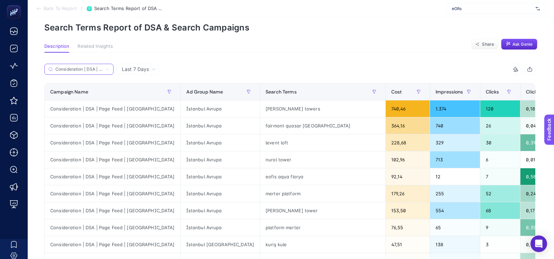
scroll to position [0, 0]
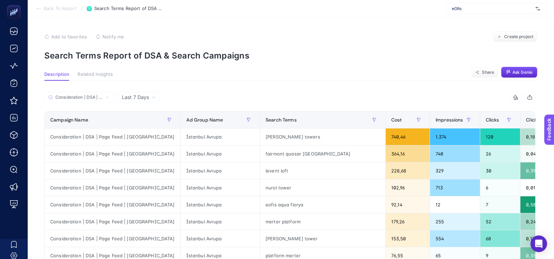
click at [133, 98] on span "Last 7 Days" at bounding box center [135, 97] width 27 height 7
click at [133, 123] on li "Last 30 Days" at bounding box center [137, 124] width 39 height 12
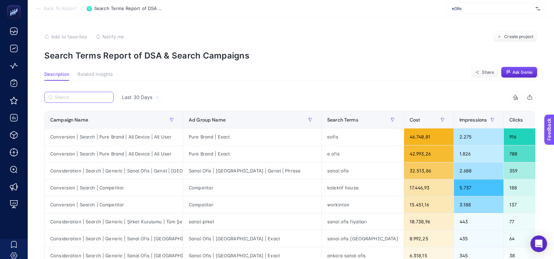
click at [75, 97] on input "Search" at bounding box center [82, 97] width 55 height 5
paste input "Consideration | DSA | Page Feed | İstanbul"
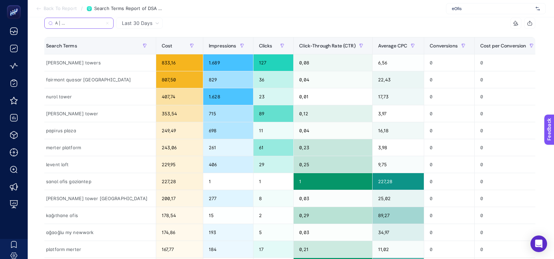
scroll to position [89, 0]
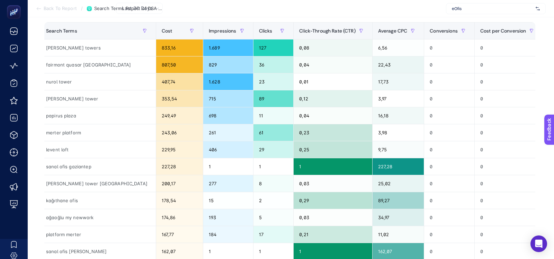
type input "Consideration | DSA | Page Feed | İstanbul"
click at [378, 31] on span "Average CPC" at bounding box center [392, 31] width 29 height 6
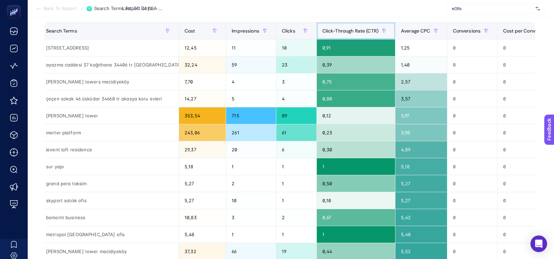
click at [322, 31] on span "Click-Through Rate (CTR)" at bounding box center [350, 31] width 56 height 6
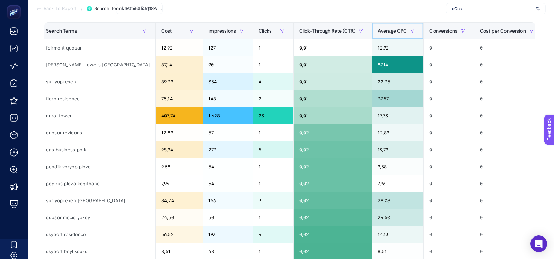
click at [378, 33] on span "Average CPC" at bounding box center [392, 31] width 29 height 6
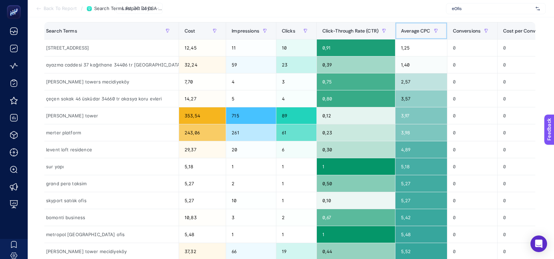
click at [395, 28] on th "Average CPC" at bounding box center [421, 30] width 52 height 17
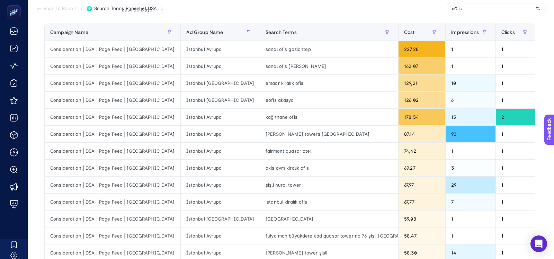
scroll to position [83, 0]
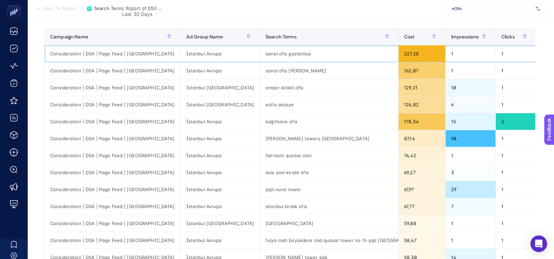
click at [260, 55] on div "sanal ofis gaziantep" at bounding box center [329, 53] width 138 height 17
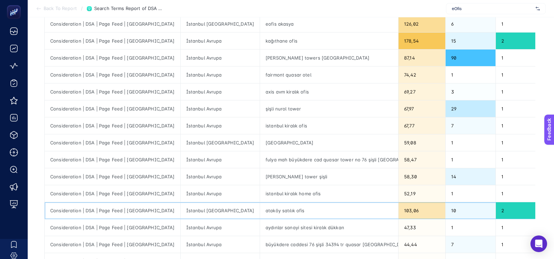
scroll to position [166, 0]
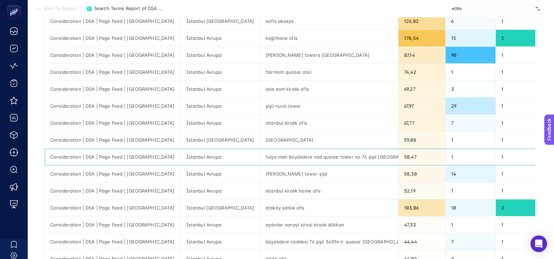
click at [260, 155] on div "fulya mah büyükdere cad quasar tower no 76 şişli istanbul" at bounding box center [329, 156] width 138 height 17
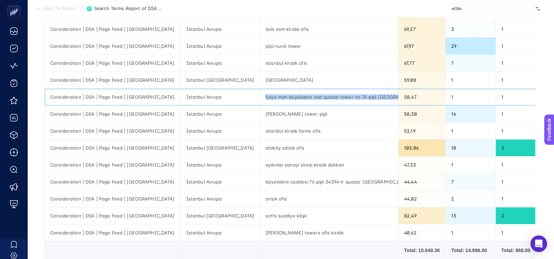
scroll to position [231, 0]
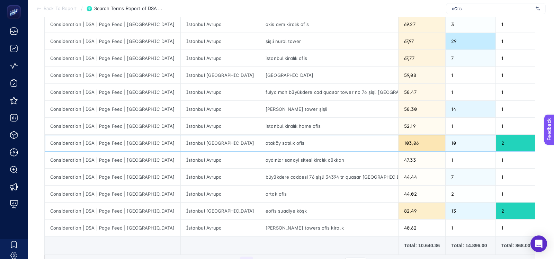
click at [194, 140] on div "İstanbul Anadolu" at bounding box center [220, 143] width 79 height 17
click at [189, 140] on div "İstanbul Anadolu" at bounding box center [220, 143] width 79 height 17
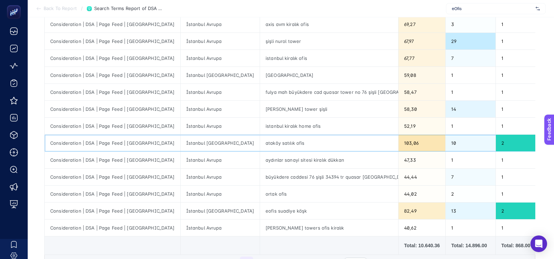
click at [260, 143] on div "ataköy satılık ofis" at bounding box center [329, 143] width 138 height 17
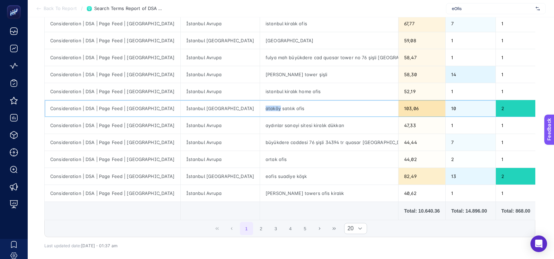
scroll to position [269, 0]
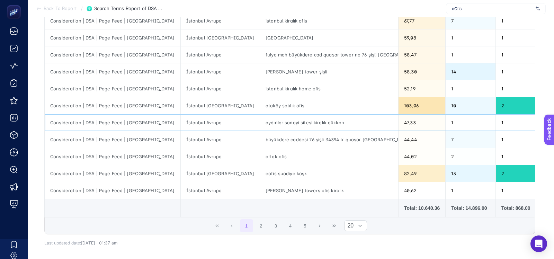
click at [260, 115] on div "aydınlar sanayi sitesi kiralık dükkan" at bounding box center [329, 122] width 138 height 17
click at [100, 137] on div "Consideration | DSA | Page Feed | İstanbul" at bounding box center [113, 139] width 136 height 17
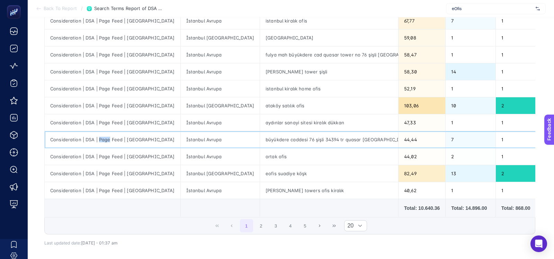
click at [100, 137] on div "Consideration | DSA | Page Feed | İstanbul" at bounding box center [113, 139] width 136 height 17
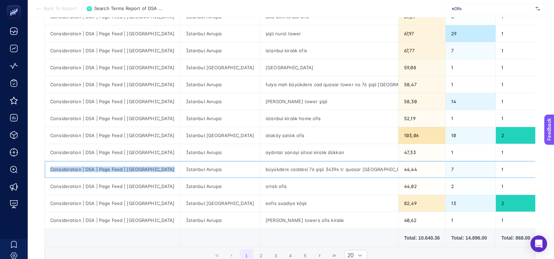
scroll to position [250, 0]
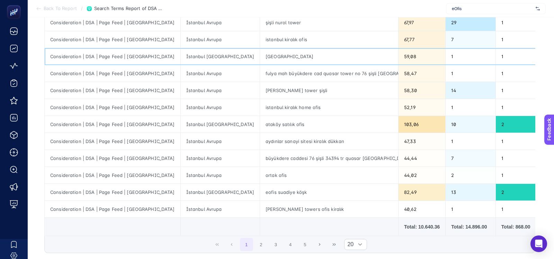
click at [260, 50] on div "bahariye plaza" at bounding box center [329, 56] width 138 height 17
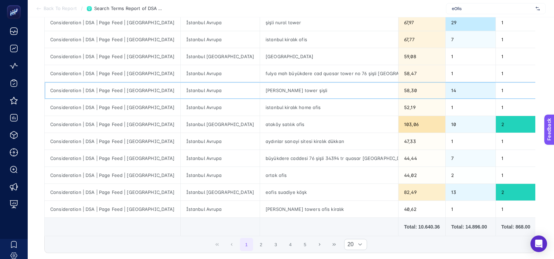
drag, startPoint x: 248, startPoint y: 90, endPoint x: 248, endPoint y: 95, distance: 5.2
click at [260, 90] on div "trump tower şişli" at bounding box center [329, 90] width 138 height 17
click at [260, 124] on div "ataköy satılık ofis" at bounding box center [329, 124] width 138 height 17
click at [260, 145] on div "aydınlar sanayi sitesi kiralık dükkan" at bounding box center [329, 141] width 138 height 17
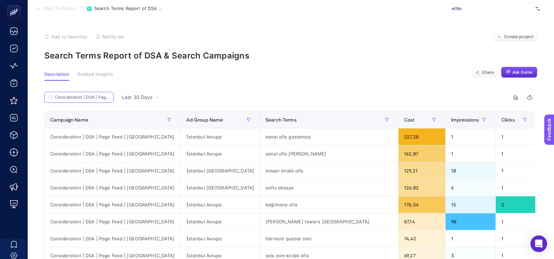
click at [96, 99] on input "Consideration | DSA | Page Feed | İstanbul" at bounding box center [82, 97] width 55 height 5
click at [107, 98] on icon at bounding box center [107, 97] width 4 height 4
click at [0, 0] on input "Consideration | DSA | Page Feed | İstanbul" at bounding box center [0, 0] width 0 height 0
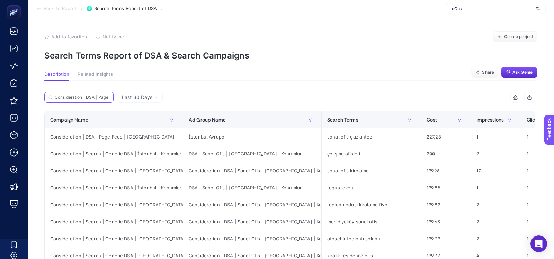
click at [79, 98] on input "Consideration | DSA | Page Feed | İstanbul" at bounding box center [82, 97] width 55 height 5
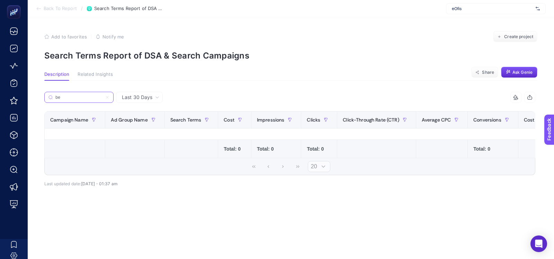
type input "b"
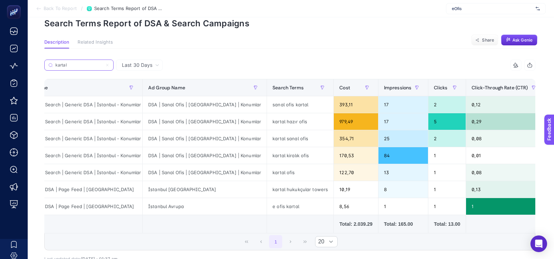
scroll to position [0, 42]
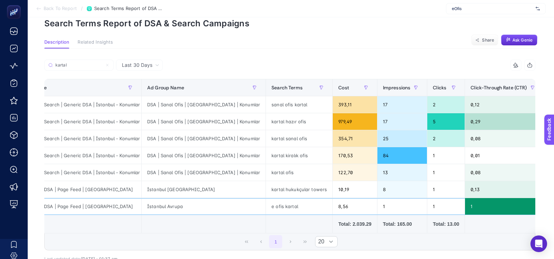
click at [171, 206] on div "İstanbul Avrupa" at bounding box center [204, 206] width 124 height 17
click at [284, 206] on div "e ofis kartal" at bounding box center [299, 206] width 66 height 17
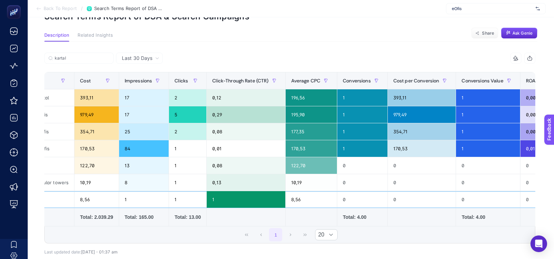
scroll to position [0, 308]
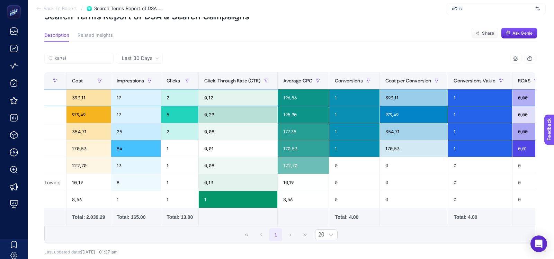
click at [380, 94] on div "393,11" at bounding box center [414, 97] width 68 height 17
click at [380, 104] on div "393,11" at bounding box center [414, 97] width 68 height 17
click at [380, 118] on div "979,49" at bounding box center [414, 114] width 68 height 17
click at [380, 127] on div "354,71" at bounding box center [414, 131] width 68 height 17
click at [380, 146] on div "170,53" at bounding box center [414, 148] width 68 height 17
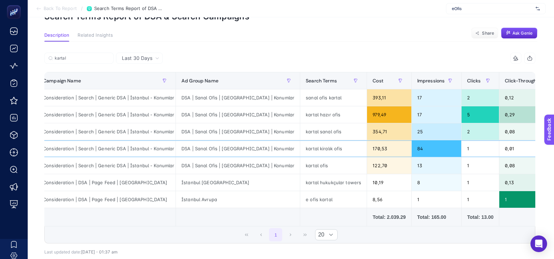
scroll to position [0, 0]
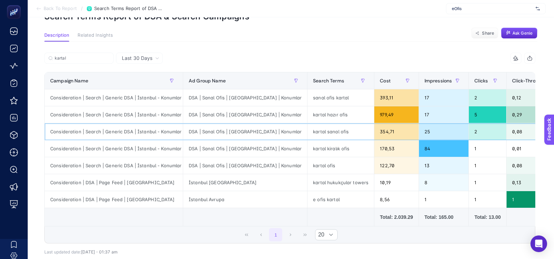
click at [253, 131] on div "DSA | Sanal Ofis | İstanbul | Konumlar" at bounding box center [245, 131] width 124 height 17
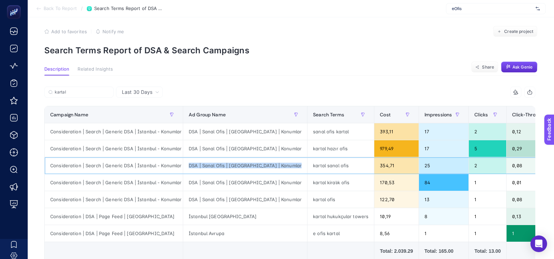
scroll to position [5, 0]
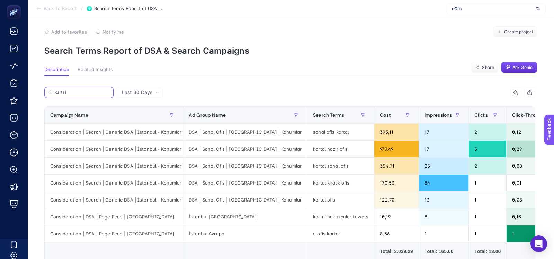
click at [67, 90] on input "kartal" at bounding box center [82, 92] width 55 height 5
click at [67, 90] on input "kartal" at bounding box center [78, 92] width 47 height 5
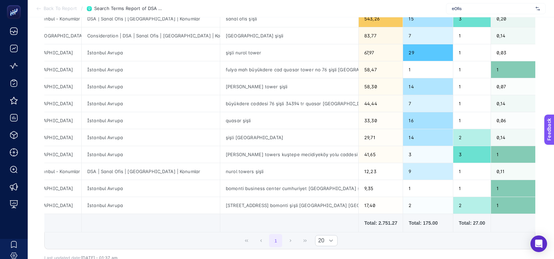
scroll to position [0, 0]
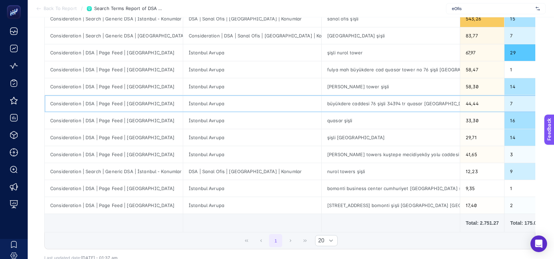
click at [223, 100] on div "İstanbul Avrupa" at bounding box center [252, 103] width 138 height 17
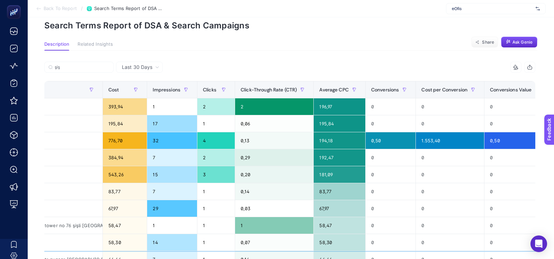
scroll to position [0, 366]
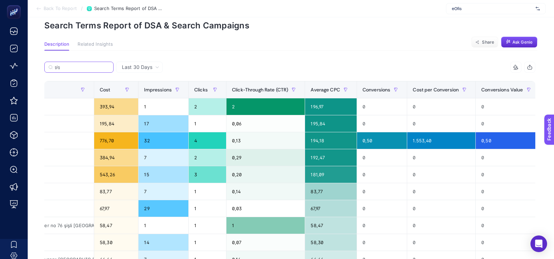
click at [71, 65] on input "şiş" at bounding box center [82, 67] width 55 height 5
click at [71, 65] on input "şiş" at bounding box center [78, 67] width 47 height 5
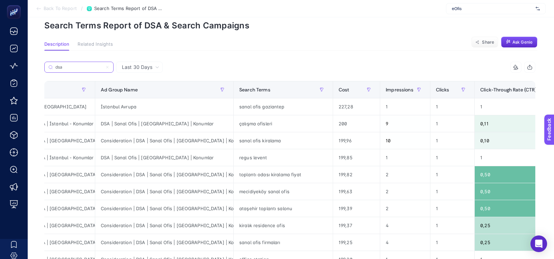
scroll to position [0, 0]
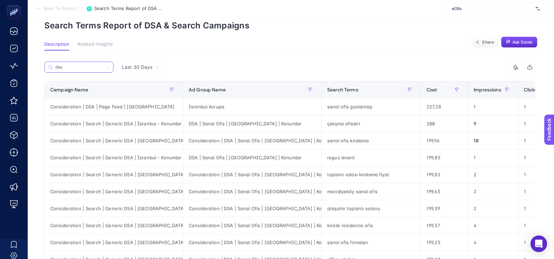
click at [81, 65] on input "dsa" at bounding box center [78, 67] width 47 height 5
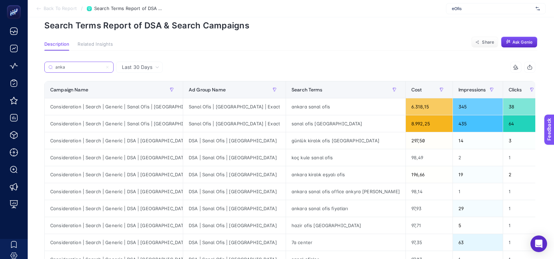
scroll to position [39, 0]
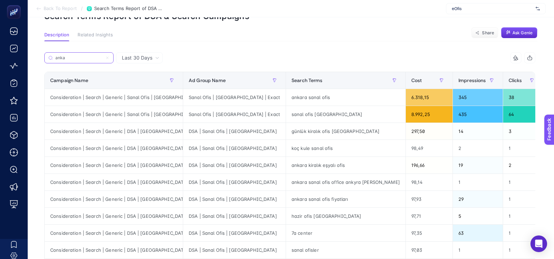
type input "anka"
click at [98, 150] on div "Consideration | Search | Generic | DSA | Ankara" at bounding box center [114, 148] width 138 height 17
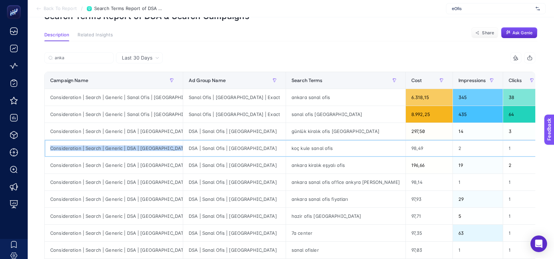
click at [98, 150] on div "Consideration | Search | Generic | DSA | Ankara" at bounding box center [114, 148] width 138 height 17
copy tr "Consideration | Search | Generic | DSA | Ankara"
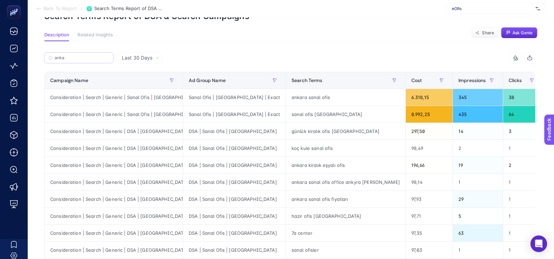
click at [84, 61] on label "anka" at bounding box center [78, 57] width 69 height 11
click at [0, 0] on input "Consideration | DSA | Page Feed | İstanbul" at bounding box center [0, 0] width 0 height 0
click at [84, 61] on label "anka" at bounding box center [78, 57] width 69 height 11
click at [0, 0] on input "Consideration | DSA | Page Feed | İstanbul" at bounding box center [0, 0] width 0 height 0
click at [92, 56] on input "anka" at bounding box center [82, 57] width 55 height 5
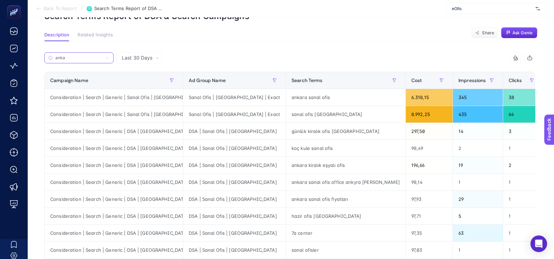
click at [109, 57] on icon at bounding box center [107, 58] width 4 height 4
click at [0, 0] on input "Consideration | DSA | Page Feed | İstanbul" at bounding box center [0, 0] width 0 height 0
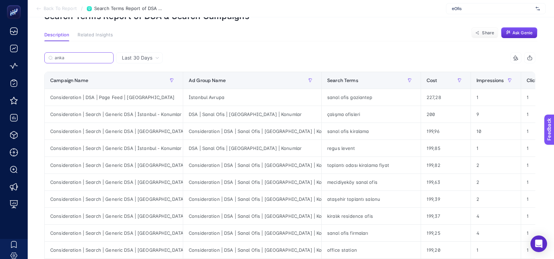
click at [98, 58] on input "anka" at bounding box center [82, 57] width 55 height 5
paste input "Consideration | Search | Generic | DSA | Ankara"
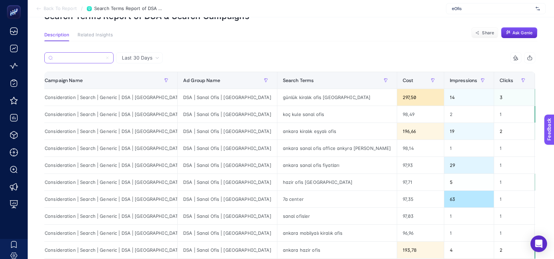
scroll to position [0, 4]
type input "Consideration | Search | Generic | DSA | Ankara"
click at [404, 80] on span "Cost" at bounding box center [409, 81] width 11 height 6
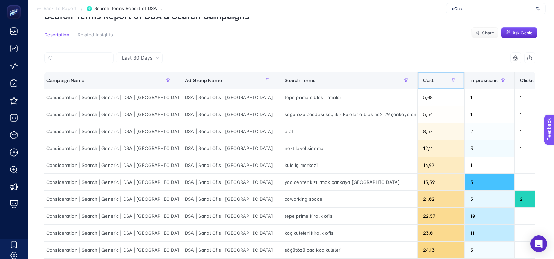
scroll to position [0, 0]
click at [423, 84] on div "Cost" at bounding box center [441, 80] width 36 height 11
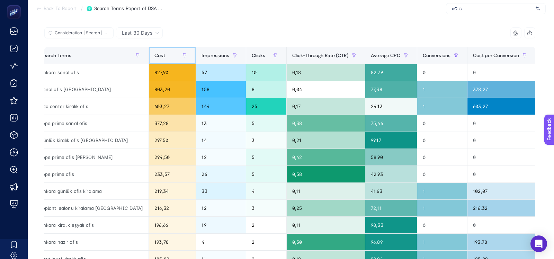
scroll to position [0, 252]
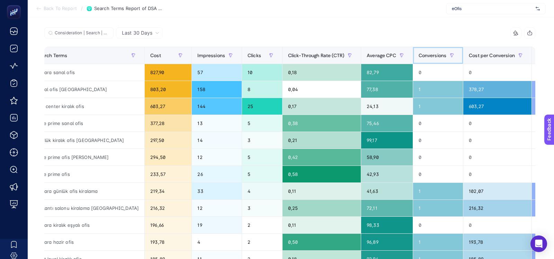
click at [418, 56] on span "Conversions" at bounding box center [432, 56] width 28 height 6
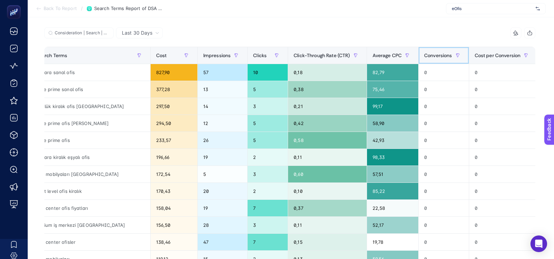
click at [424, 57] on span "Conversions" at bounding box center [438, 56] width 28 height 6
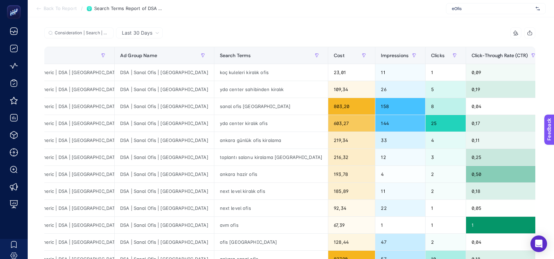
scroll to position [0, 30]
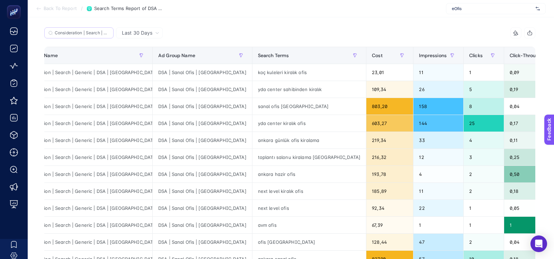
click at [77, 29] on label "Consideration | Search | Generic | DSA | Ankara" at bounding box center [78, 32] width 69 height 11
click at [0, 0] on input "Consideration | DSA | Page Feed | İstanbul" at bounding box center [0, 0] width 0 height 0
click at [106, 35] on input "Consideration | Search | Generic | DSA | Ankara" at bounding box center [82, 32] width 55 height 5
click at [106, 33] on icon at bounding box center [107, 33] width 4 height 4
click at [0, 0] on input "Consideration | DSA | Page Feed | İstanbul" at bounding box center [0, 0] width 0 height 0
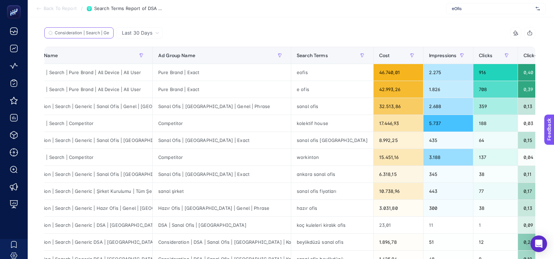
click at [92, 33] on input "Consideration | Search | Generic | DSA | Ankara" at bounding box center [82, 32] width 55 height 5
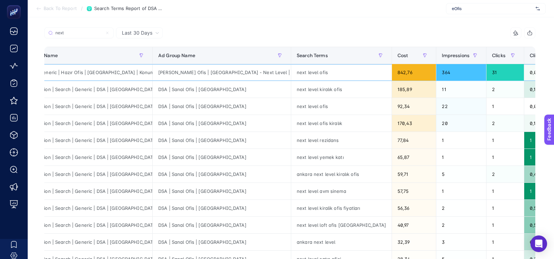
click at [153, 69] on div "Kiralık Ofis | Ankara - Next Level | Phrase" at bounding box center [222, 72] width 138 height 17
copy tr "Kiralık Ofis | Ankara - Next Level | Phrase"
click at [85, 33] on input "next" at bounding box center [82, 32] width 55 height 5
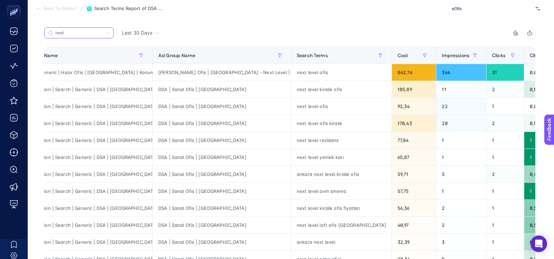
click at [85, 33] on input "next" at bounding box center [78, 32] width 47 height 5
paste input "Kiralık Ofis | Ankara - Next Level | Phrase"
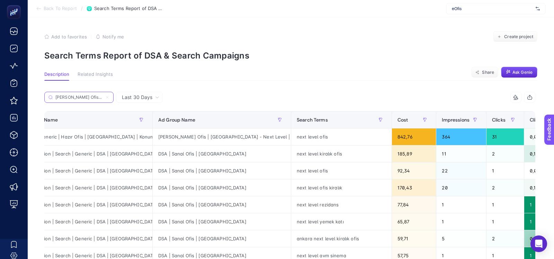
scroll to position [0, 35]
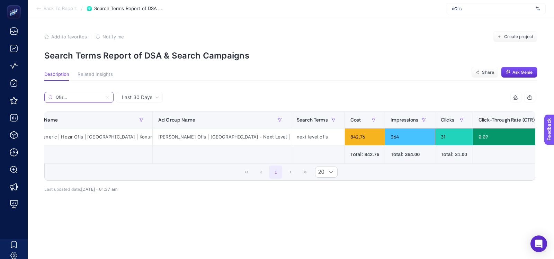
type input "Kiralık Ofis | Ankara - Next Level | Phrase"
click at [147, 97] on span "Last 30 Days" at bounding box center [137, 97] width 30 height 7
click at [140, 114] on li "Last 7 Days" at bounding box center [139, 112] width 43 height 12
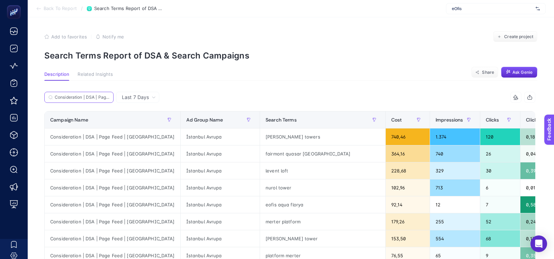
click at [83, 96] on input "Consideration | DSA | Page Feed | İstanbul" at bounding box center [82, 97] width 55 height 5
click at [83, 96] on input "Consideration | DSA | Page Feed | İstanbul" at bounding box center [78, 97] width 47 height 5
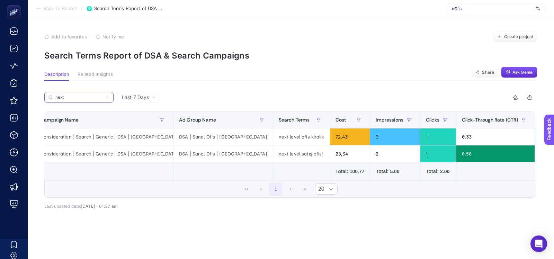
scroll to position [0, 12]
type input "next"
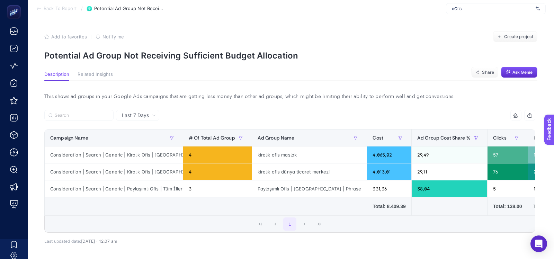
click at [150, 116] on div "Last 7 Days" at bounding box center [138, 115] width 39 height 5
click at [140, 141] on li "Last 30 Days" at bounding box center [137, 142] width 39 height 12
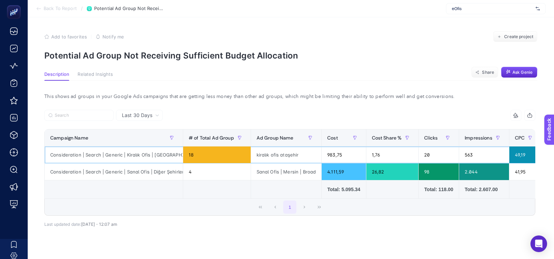
click div "Consideration | Search | Generic | Kiralık Ofis | İstanbul"
click div "Last 30 Days"
click li "Last 7 Days"
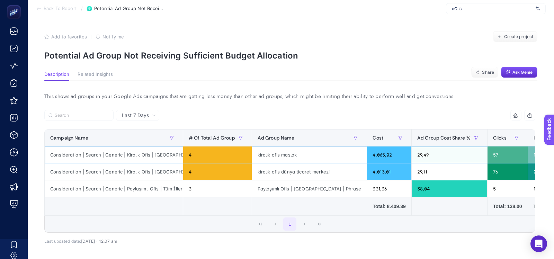
click div "Consideration | Search | Generic | Kiralık Ofis | İstanbul | High CR"
copy tr "Consideration | Search | Generic | Kiralık Ofis | İstanbul | High CR"
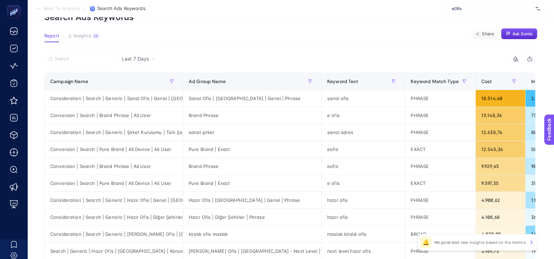
scroll to position [42, 0]
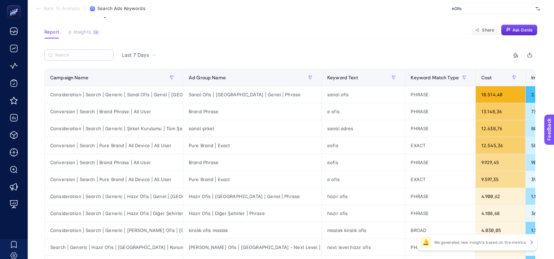
click at [96, 58] on label at bounding box center [78, 54] width 69 height 11
click at [96, 58] on input "Search" at bounding box center [82, 55] width 55 height 5
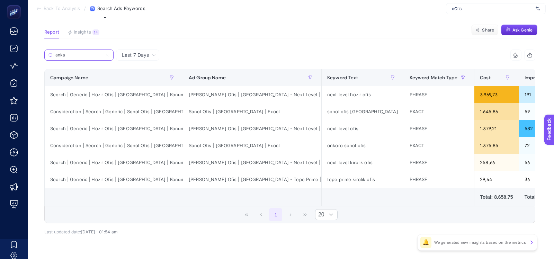
type input "anka"
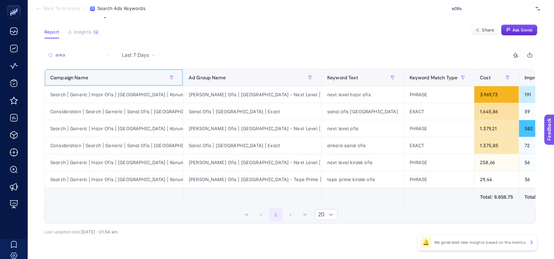
click at [106, 79] on div "Campaign Name" at bounding box center [113, 77] width 127 height 11
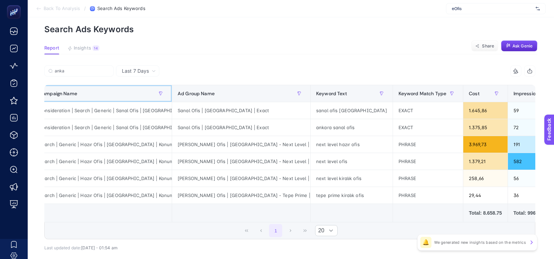
scroll to position [0, 1]
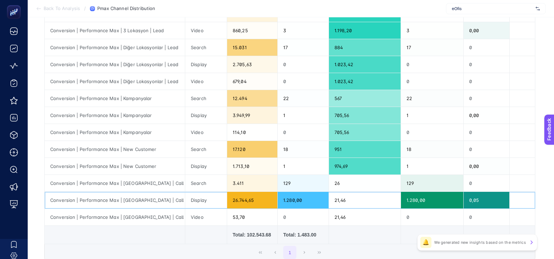
click at [195, 200] on div "Display" at bounding box center [206, 200] width 42 height 17
click at [236, 198] on div "26.744,65" at bounding box center [252, 200] width 50 height 17
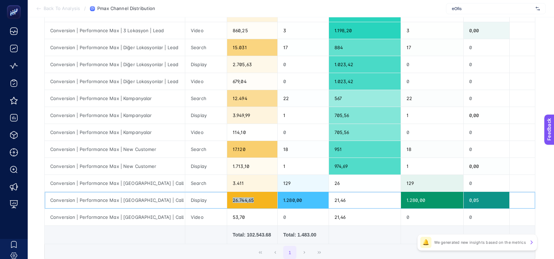
click at [236, 198] on div "26.744,65" at bounding box center [252, 200] width 50 height 17
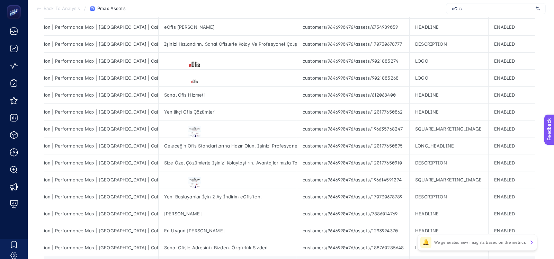
scroll to position [215, 0]
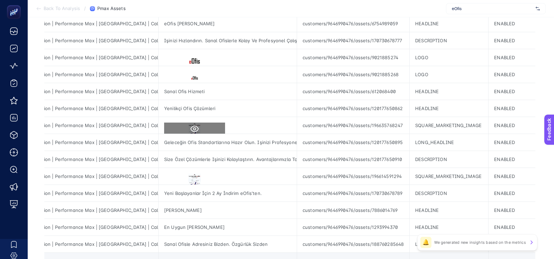
click at [190, 128] on icon at bounding box center [194, 129] width 8 height 8
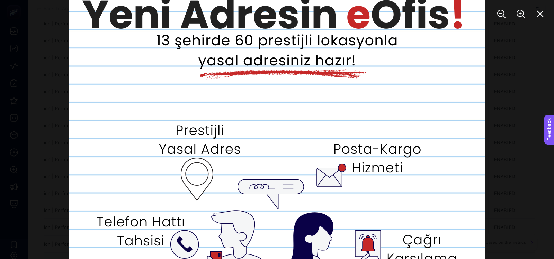
click at [71, 112] on img at bounding box center [276, 129] width 415 height 415
click at [57, 105] on div at bounding box center [277, 129] width 554 height 259
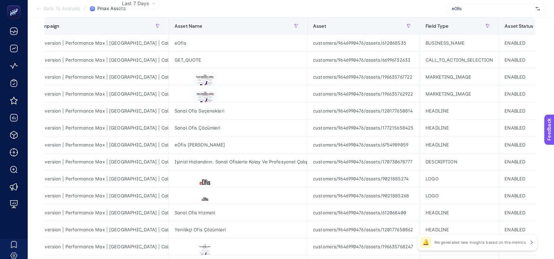
scroll to position [0, 160]
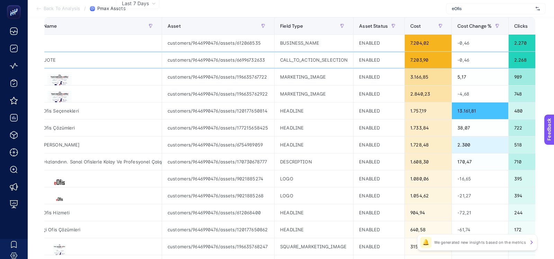
click at [297, 56] on div "CALL_TO_ACTION_SELECTION" at bounding box center [313, 60] width 79 height 17
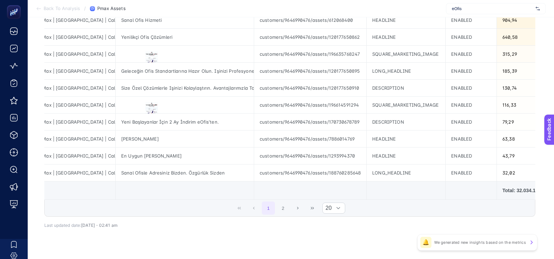
scroll to position [289, 0]
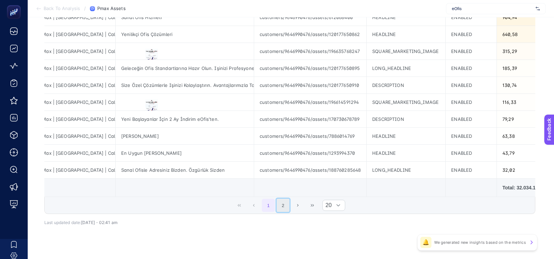
click at [277, 201] on button "2" at bounding box center [283, 205] width 13 height 13
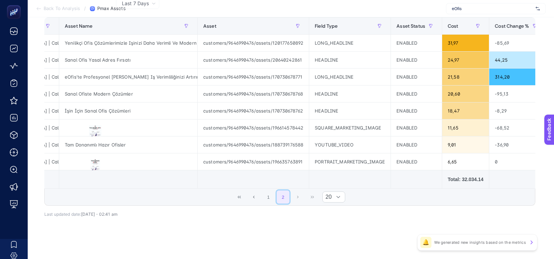
scroll to position [0, 123]
click at [266, 199] on button "1" at bounding box center [268, 196] width 13 height 13
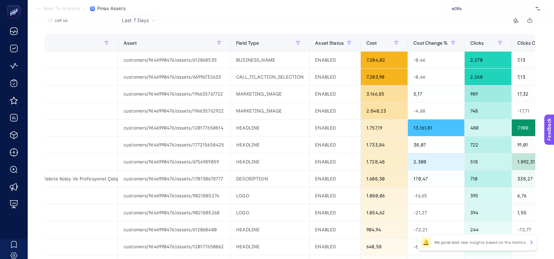
scroll to position [0, 229]
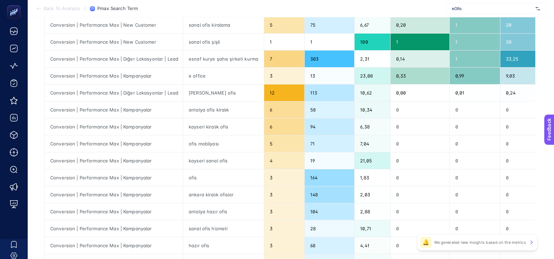
scroll to position [163, 0]
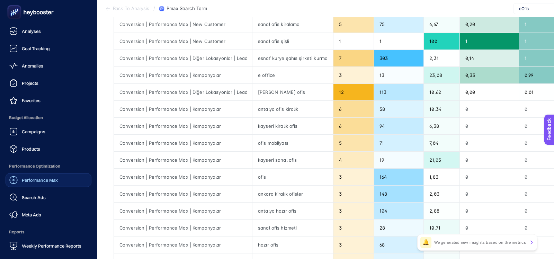
click at [25, 177] on span "Performance Max" at bounding box center [40, 180] width 36 height 6
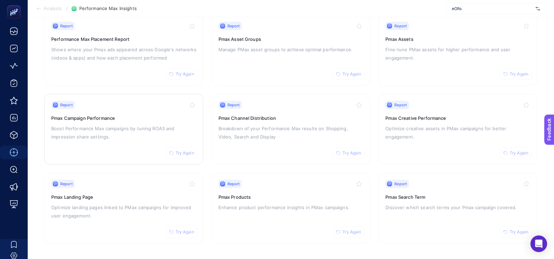
scroll to position [81, 6]
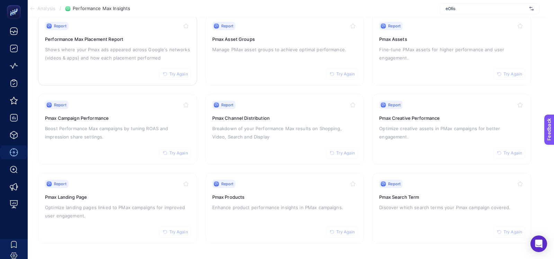
click at [126, 68] on div "Report Try Again Performance Max Placement Report Shows where your Pmax ads app…" at bounding box center [117, 50] width 145 height 57
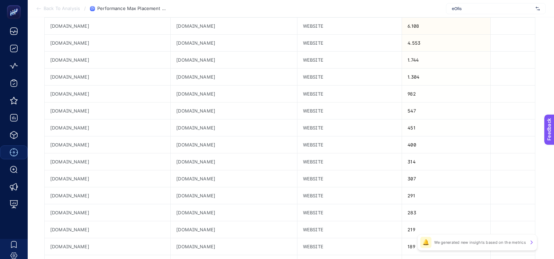
scroll to position [157, 0]
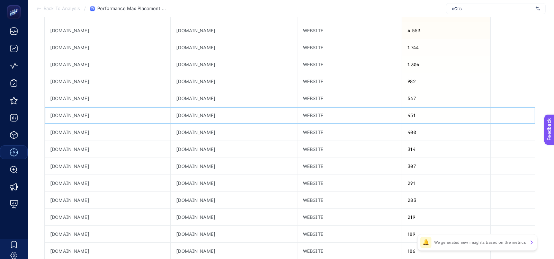
drag, startPoint x: 189, startPoint y: 114, endPoint x: 231, endPoint y: 115, distance: 41.5
click at [230, 114] on div "noticiatecnologia.com" at bounding box center [234, 115] width 126 height 17
click at [208, 113] on div "noticiatecnologia.com" at bounding box center [234, 115] width 126 height 17
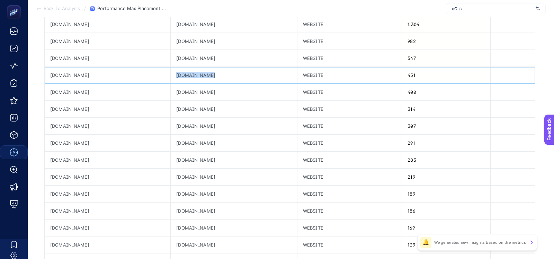
scroll to position [188, 0]
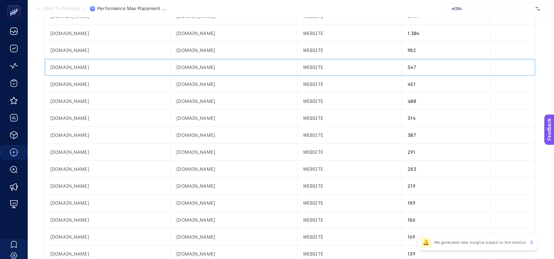
click at [191, 66] on div "apps-4-u.com" at bounding box center [234, 67] width 126 height 17
copy tr "apps-4-u.com"
